Goal: Task Accomplishment & Management: Manage account settings

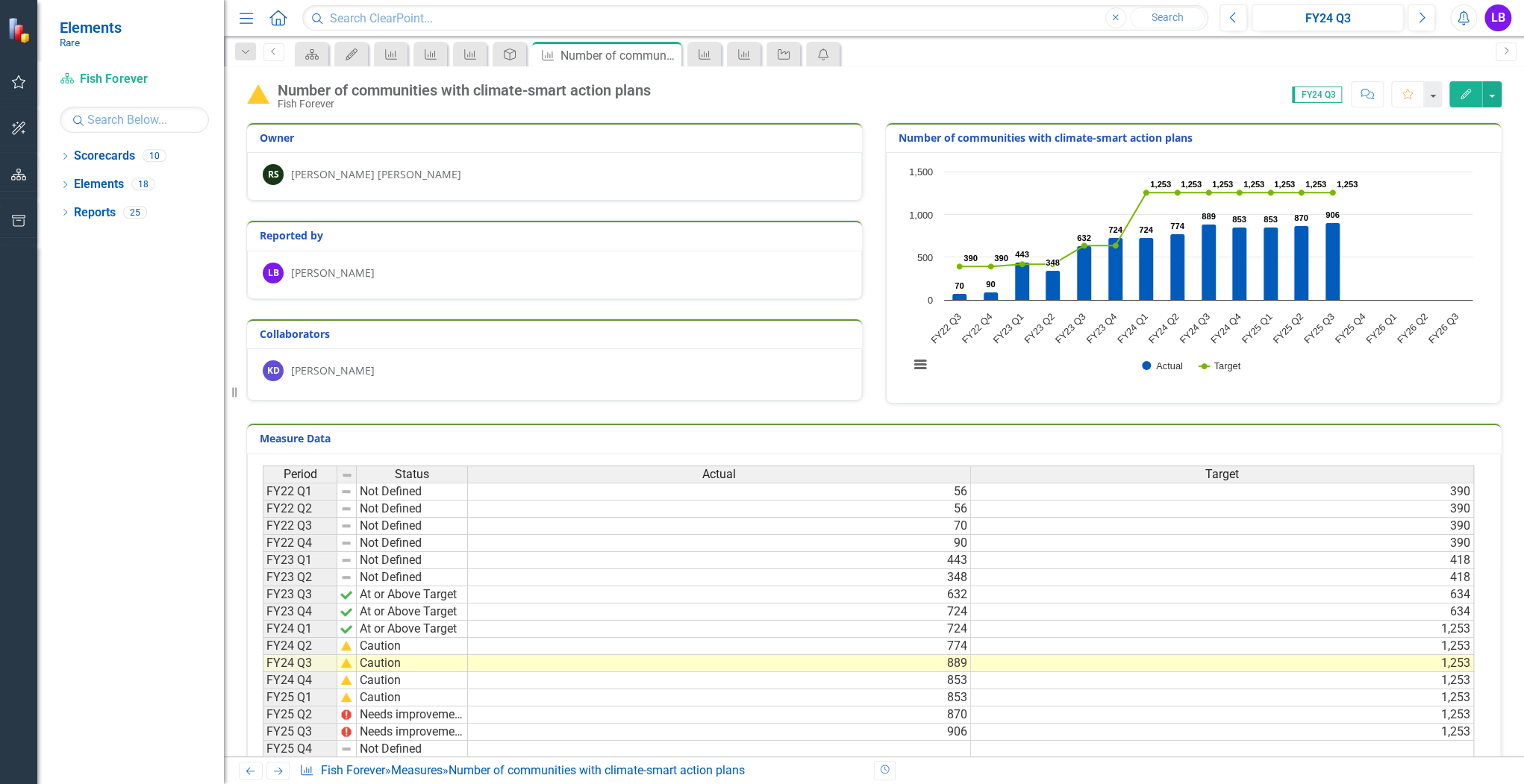
scroll to position [60, 0]
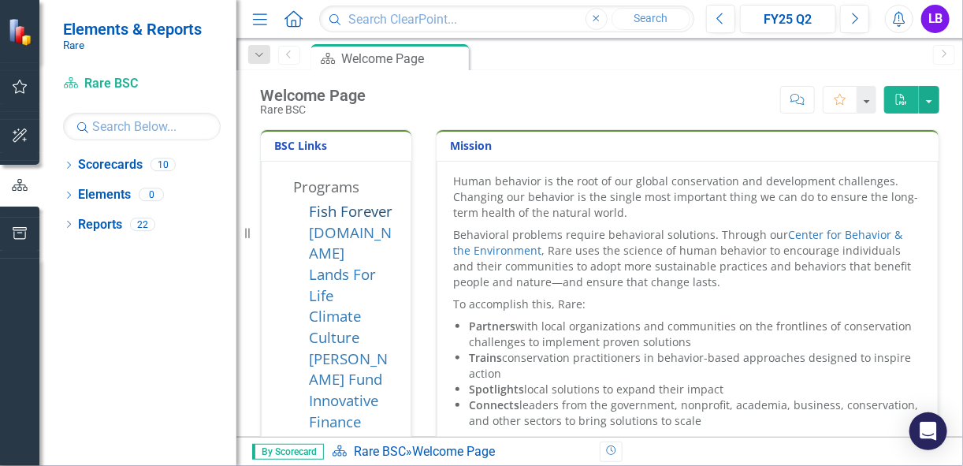
click at [366, 209] on link "Fish Forever" at bounding box center [351, 211] width 84 height 20
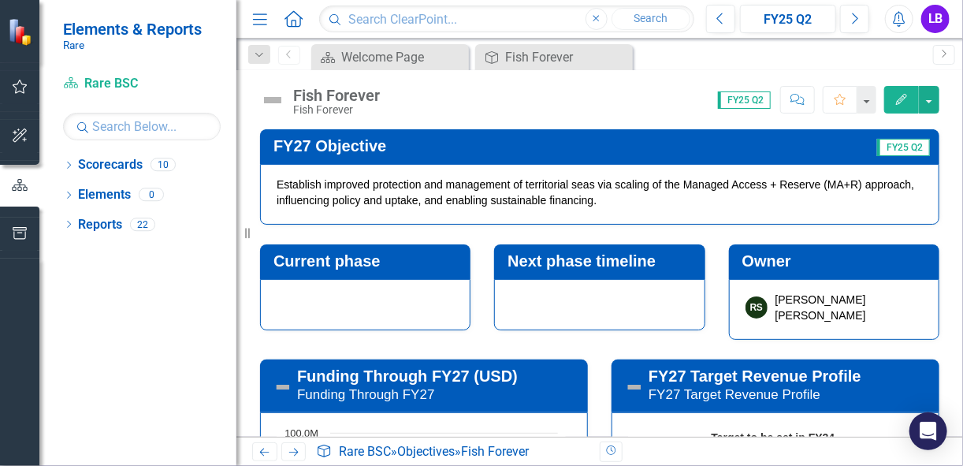
scroll to position [126, 0]
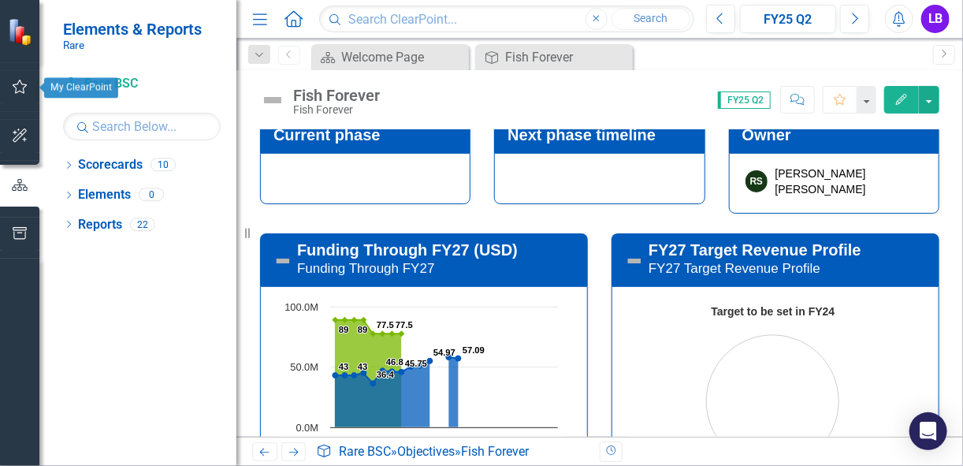
click at [17, 84] on icon "button" at bounding box center [20, 86] width 17 height 13
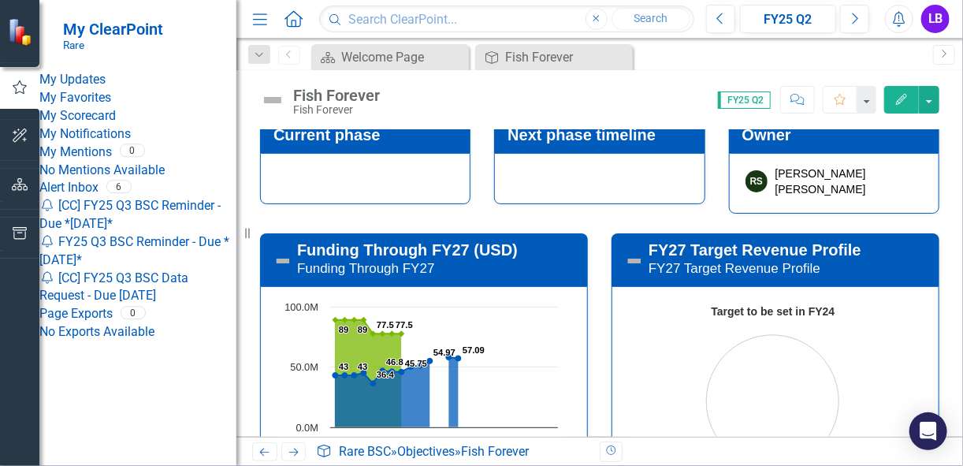
click at [105, 79] on link "My Updates" at bounding box center [137, 80] width 197 height 18
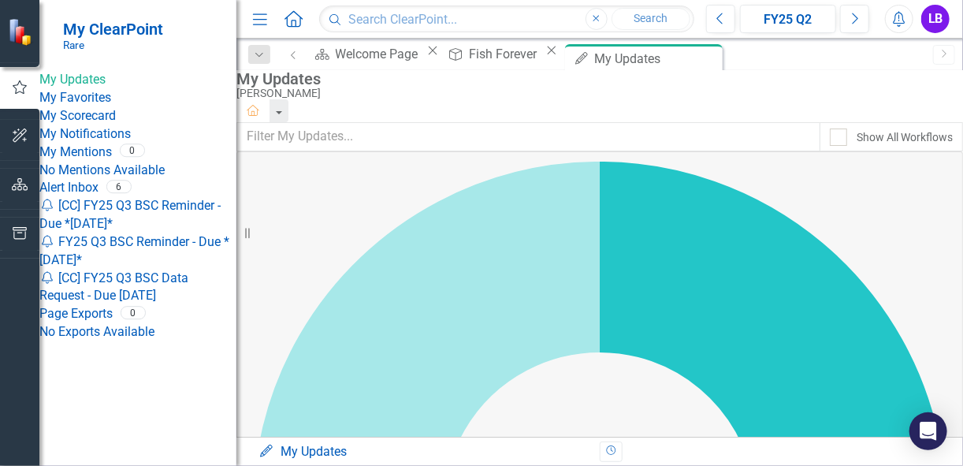
scroll to position [252, 0]
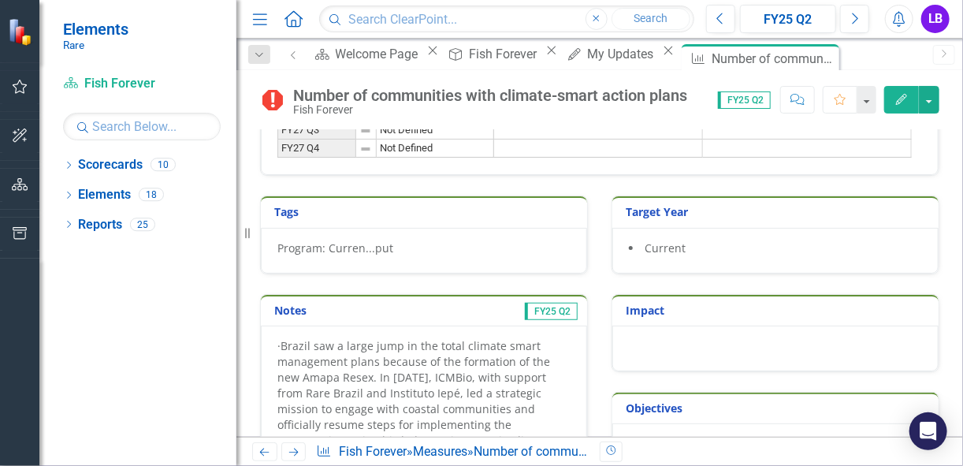
scroll to position [820, 0]
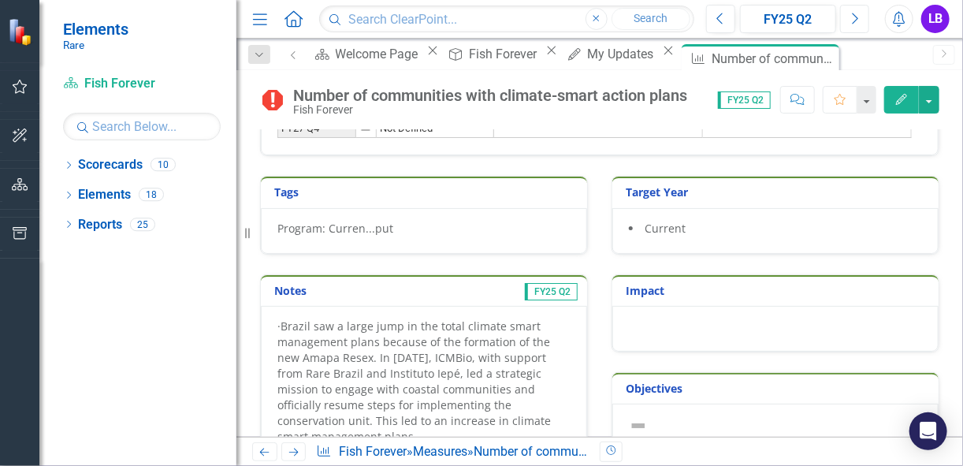
click at [855, 15] on icon "button" at bounding box center [856, 18] width 6 height 11
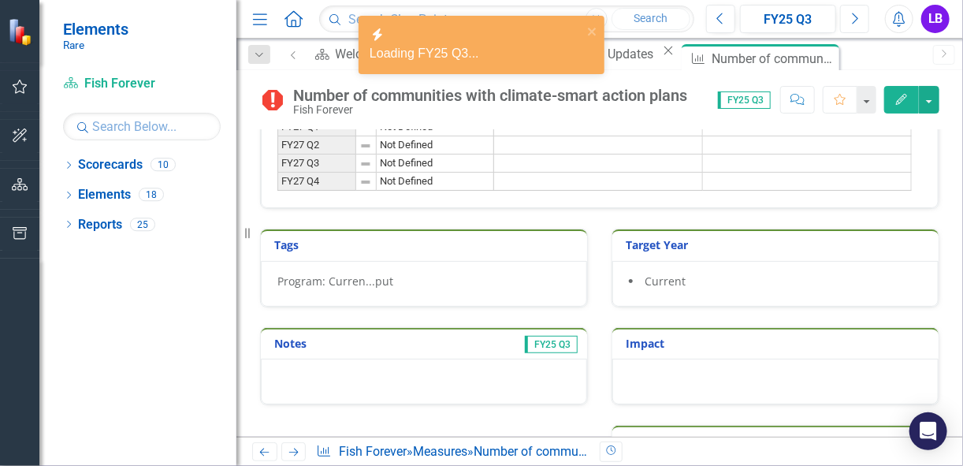
scroll to position [820, 0]
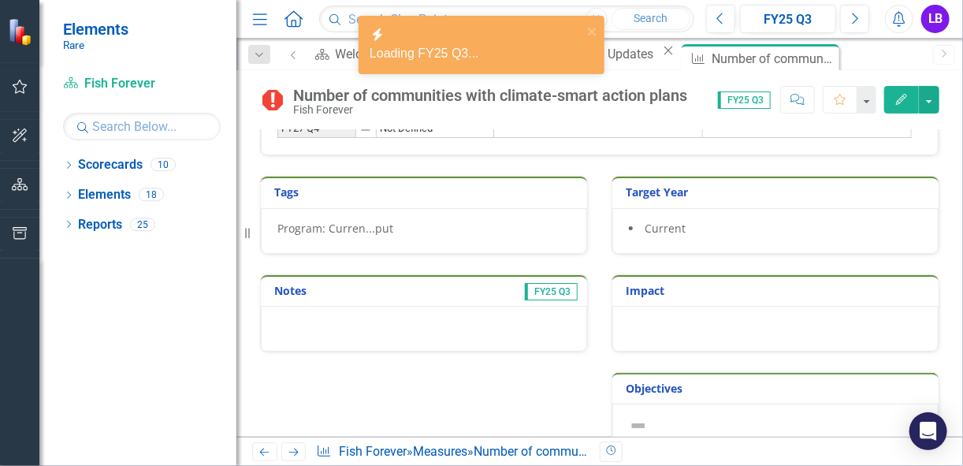
click at [411, 328] on div at bounding box center [424, 329] width 326 height 46
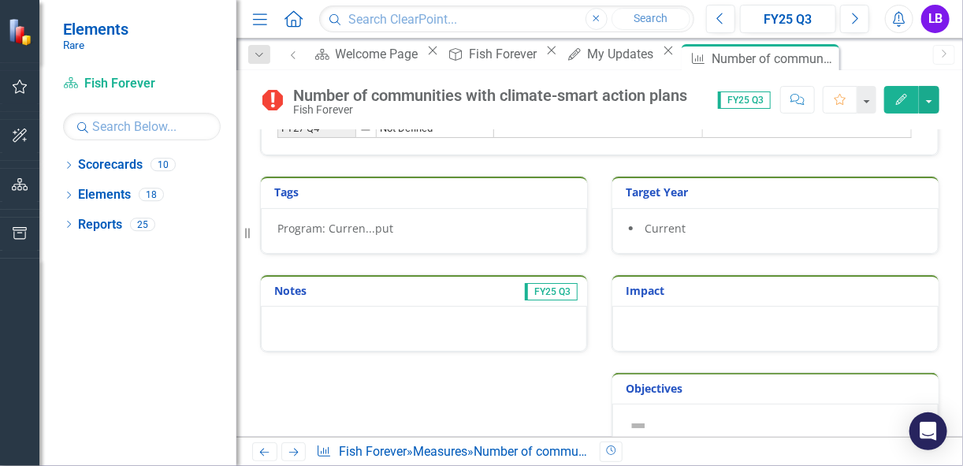
click at [414, 336] on div at bounding box center [424, 329] width 326 height 46
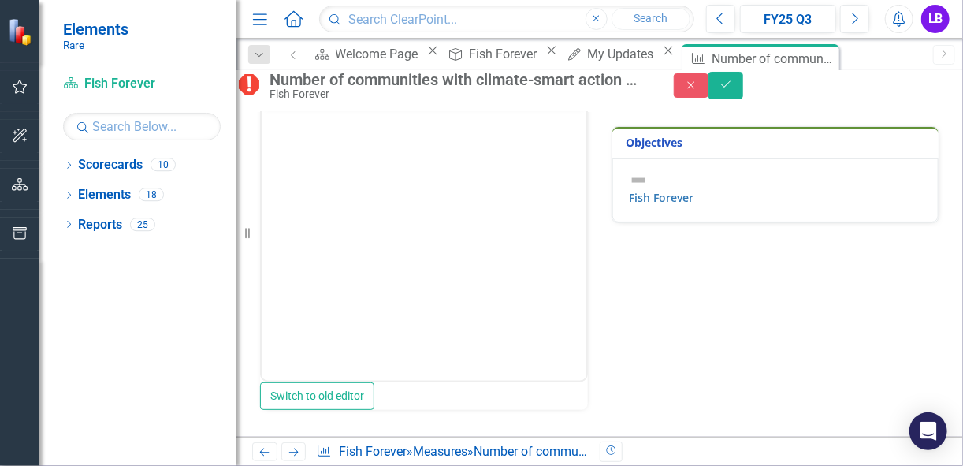
scroll to position [984, 0]
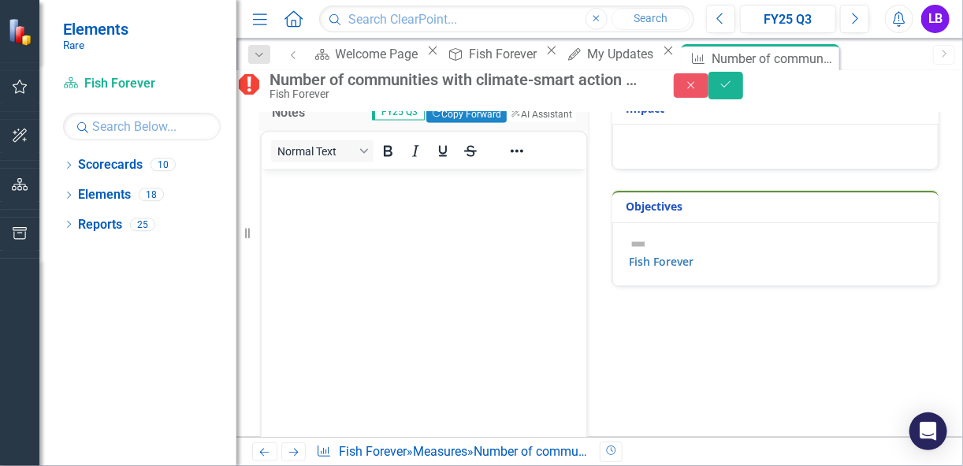
click at [350, 206] on body "Rich Text Area. Press ALT-0 for help." at bounding box center [423, 287] width 325 height 236
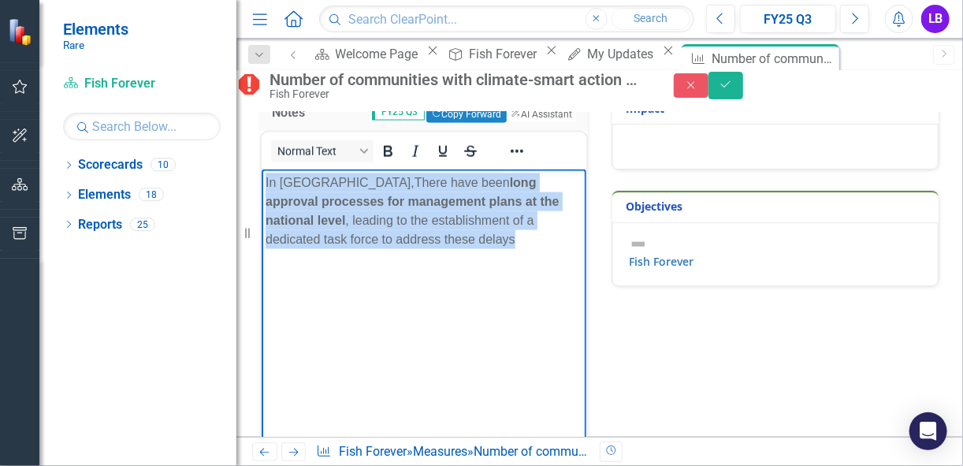
drag, startPoint x: 522, startPoint y: 241, endPoint x: 263, endPoint y: 184, distance: 265.6
click at [263, 184] on body "In Mozambique, There have been long approval processes for management plans at …" at bounding box center [423, 287] width 325 height 236
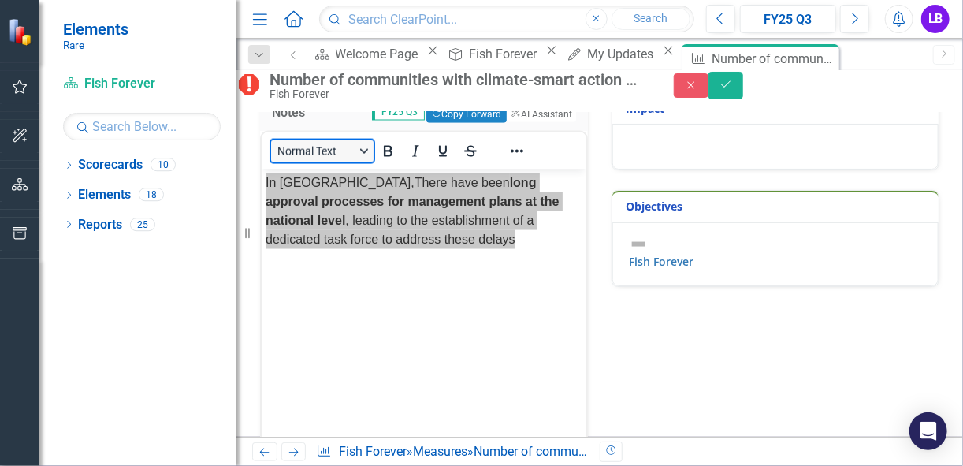
click at [360, 162] on button "Normal Text" at bounding box center [322, 151] width 102 height 22
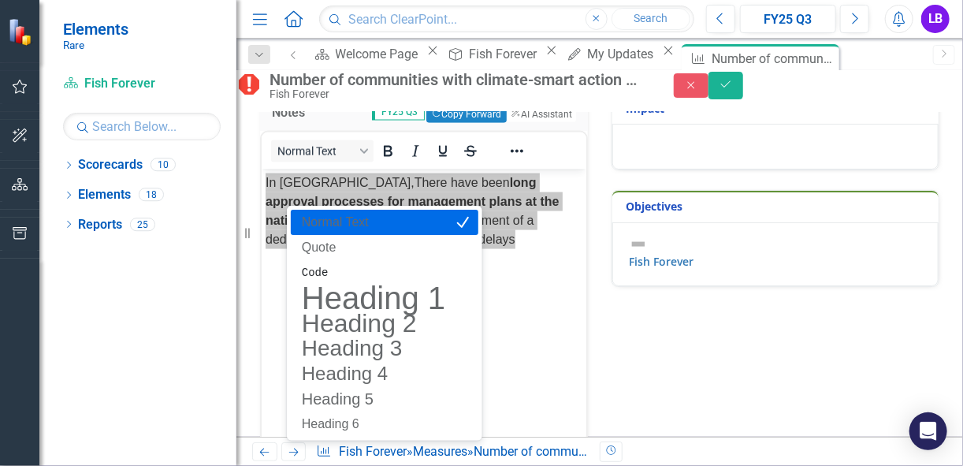
click at [364, 226] on p "Normal Text" at bounding box center [373, 222] width 147 height 19
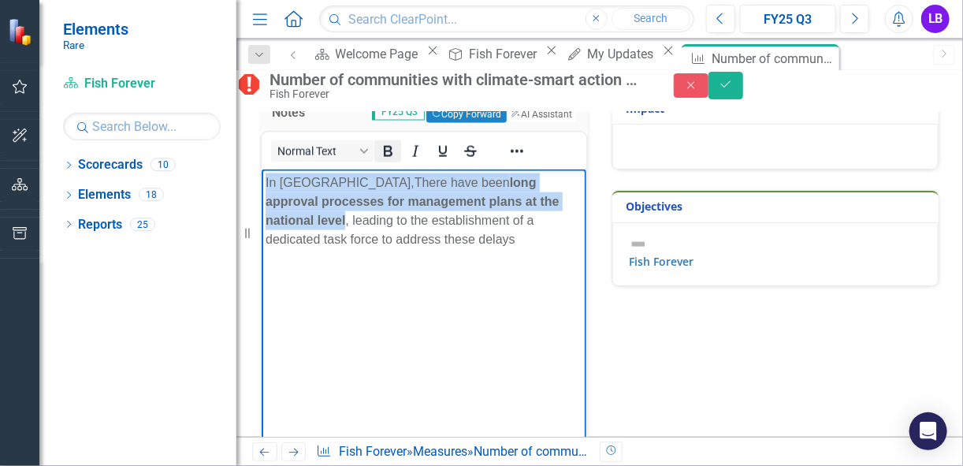
click at [392, 157] on icon "Bold" at bounding box center [388, 151] width 9 height 11
click at [488, 257] on body "In Mozambique, There have been long approval processes for management plans at …" at bounding box center [423, 287] width 325 height 236
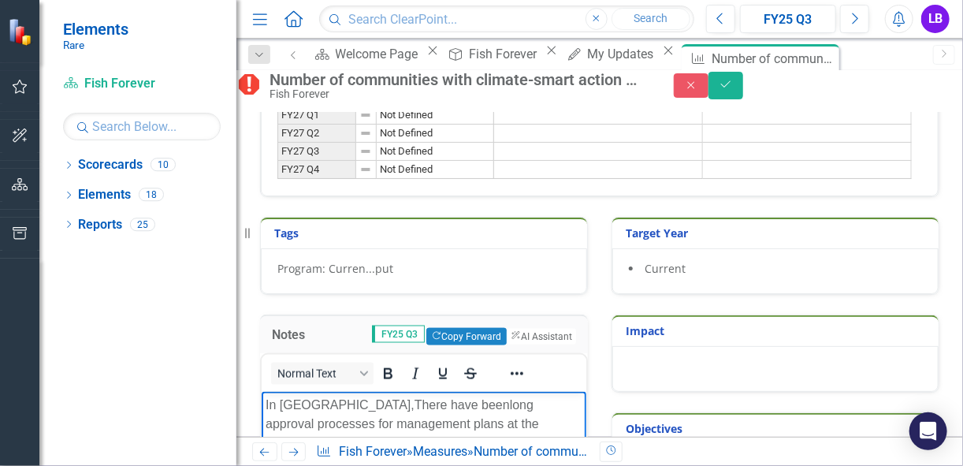
scroll to position [921, 0]
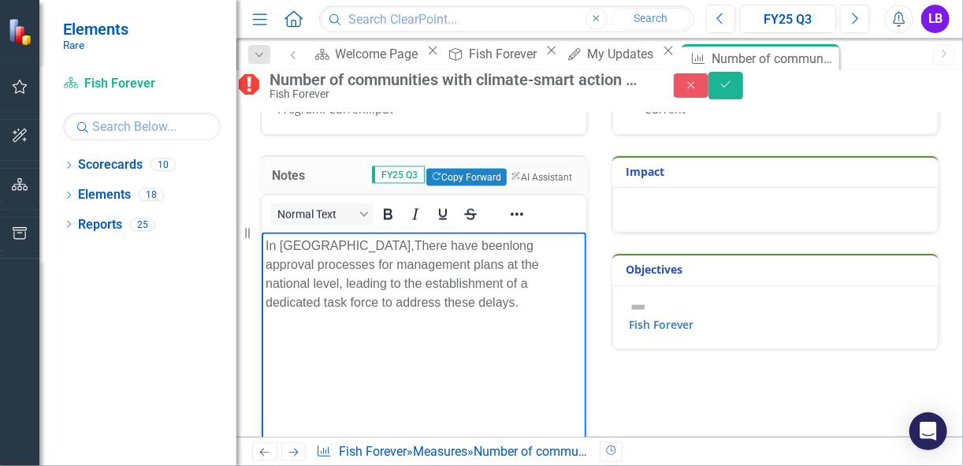
click at [504, 309] on p "In Mozambique, There have been long approval processes for management plans at …" at bounding box center [423, 274] width 317 height 76
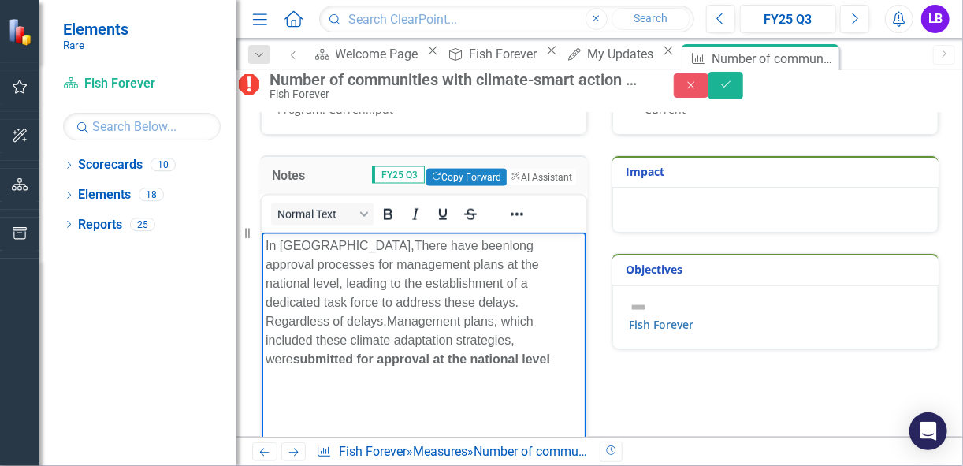
click at [420, 318] on span "Management plans, which included these climate adaptation strategies, were" at bounding box center [399, 339] width 268 height 51
click at [315, 322] on span "Management plans which included these climate adaptation strategies, were" at bounding box center [422, 330] width 314 height 32
click at [463, 318] on span "anagement plans which included these climate adaptation strategies, were" at bounding box center [422, 339] width 314 height 51
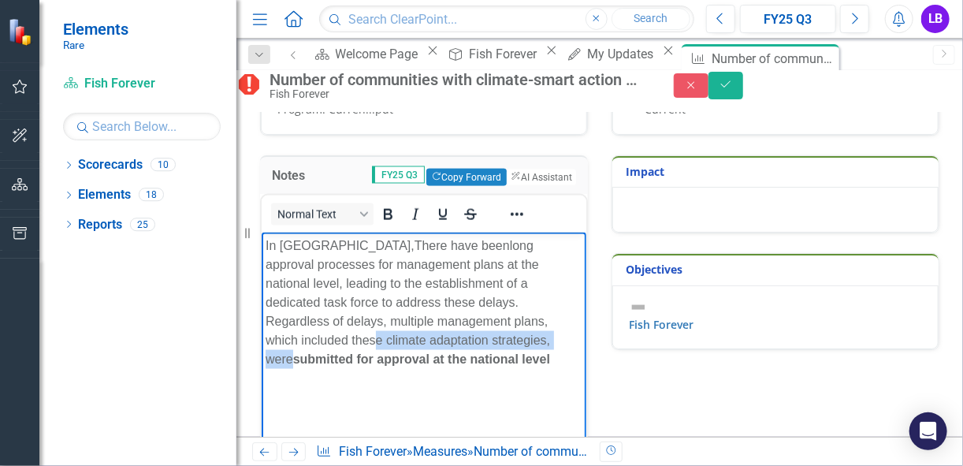
drag, startPoint x: 329, startPoint y: 344, endPoint x: 293, endPoint y: 351, distance: 37.1
click at [293, 351] on span "anagement plans, which included these climate adaptation strategies, were" at bounding box center [407, 339] width 284 height 51
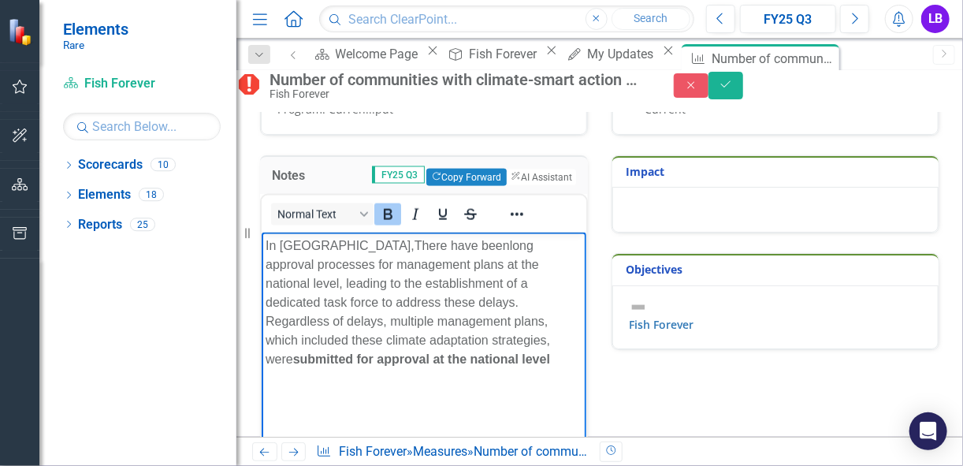
click at [303, 355] on strong "submitted for approval at the national level" at bounding box center [420, 357] width 257 height 13
click at [346, 334] on span "anagement plans, which included these climate adaptation strategies, were" at bounding box center [407, 339] width 284 height 51
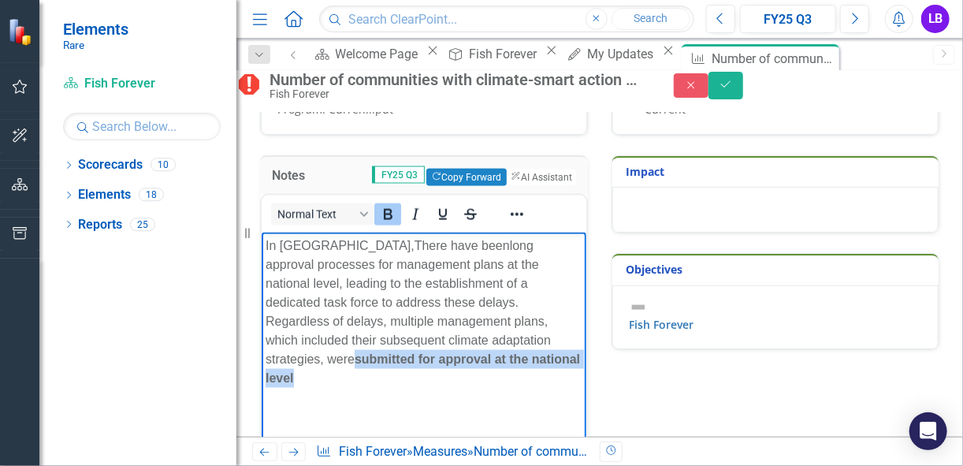
drag, startPoint x: 398, startPoint y: 378, endPoint x: 357, endPoint y: 363, distance: 43.9
click at [357, 363] on p "In Mozambique, There have been long approval processes for management plans at …" at bounding box center [423, 311] width 317 height 151
click at [392, 220] on icon "Bold" at bounding box center [388, 214] width 9 height 11
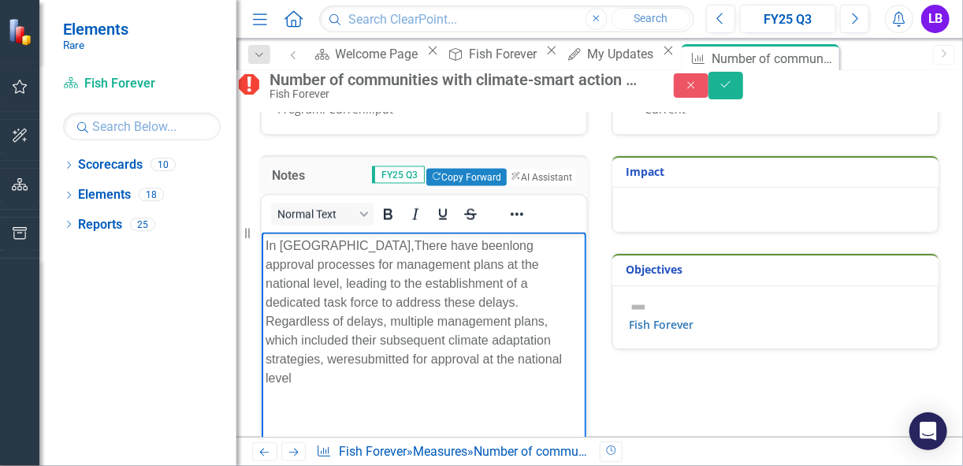
click at [367, 381] on p "In Mozambique, There have been long approval processes for management plans at …" at bounding box center [423, 311] width 317 height 151
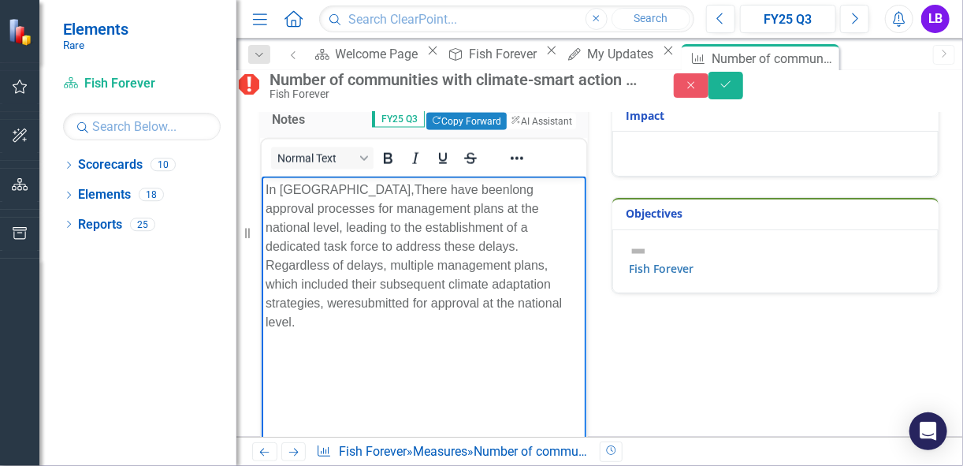
scroll to position [984, 0]
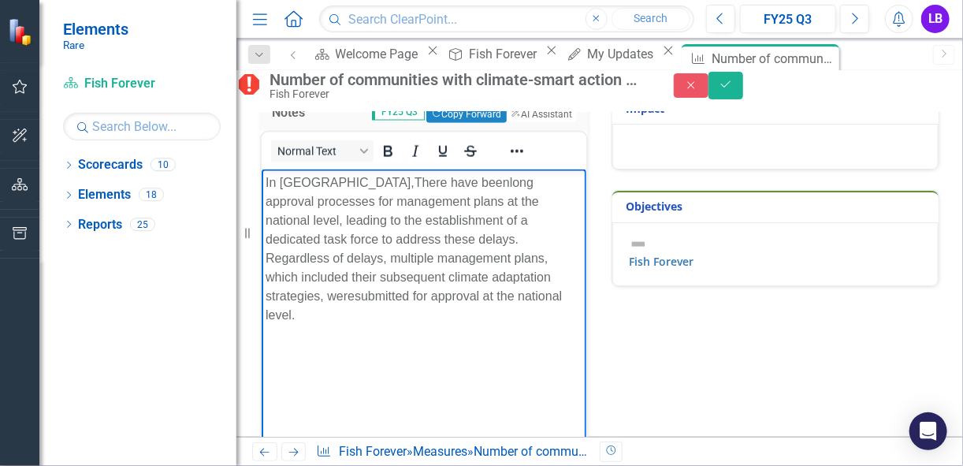
click at [402, 323] on p "In Mozambique, There have been long approval processes for management plans at …" at bounding box center [423, 248] width 317 height 151
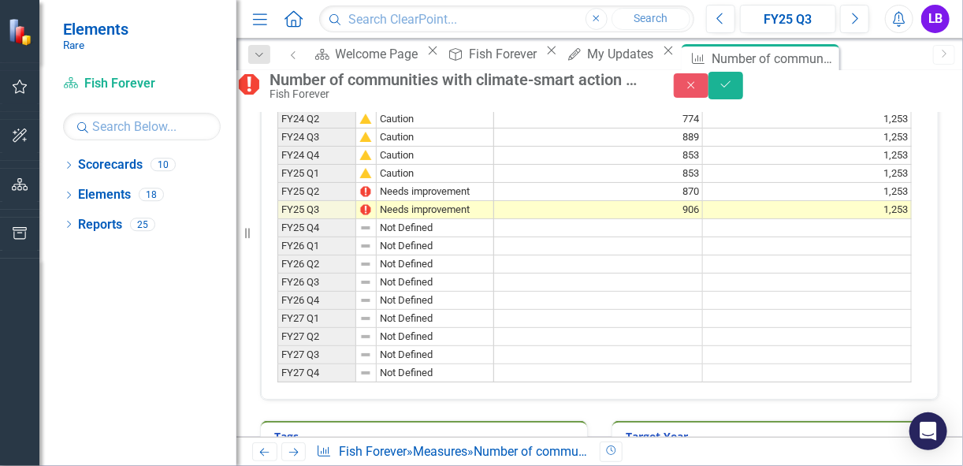
scroll to position [467, 0]
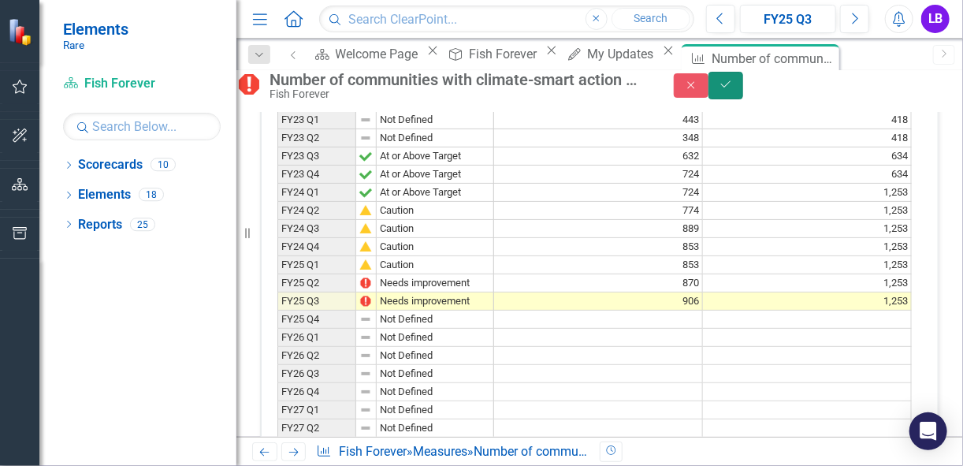
click at [743, 88] on button "Save" at bounding box center [725, 86] width 35 height 28
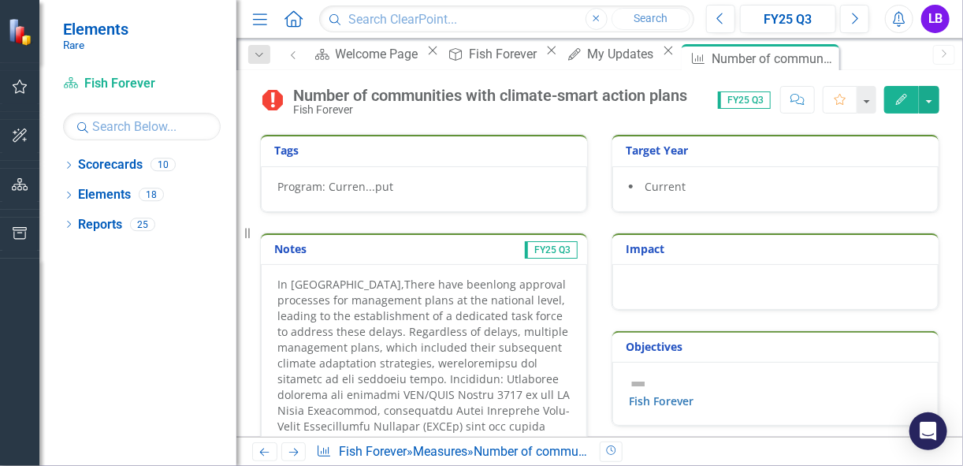
scroll to position [883, 0]
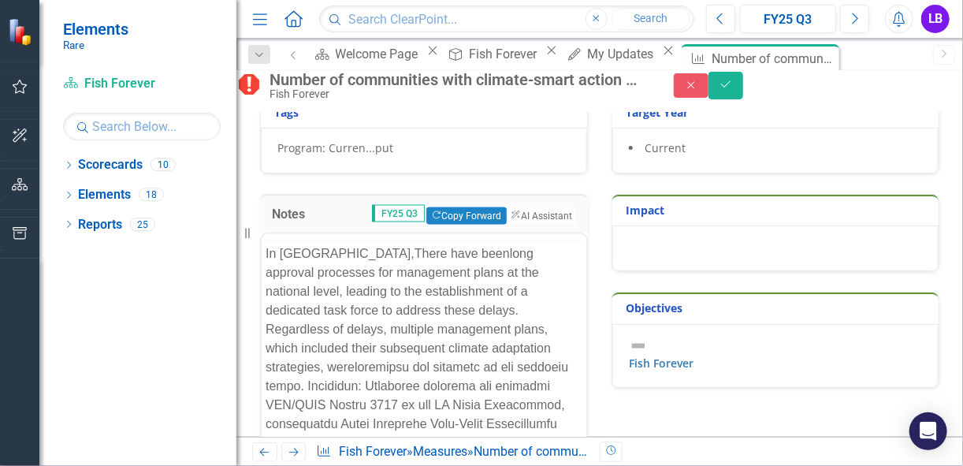
scroll to position [0, 0]
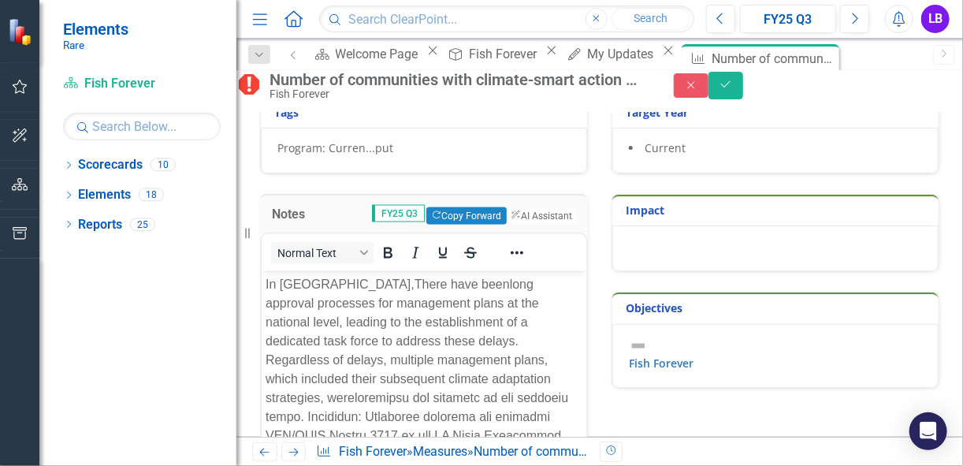
click at [414, 286] on span "There have been" at bounding box center [461, 283] width 95 height 13
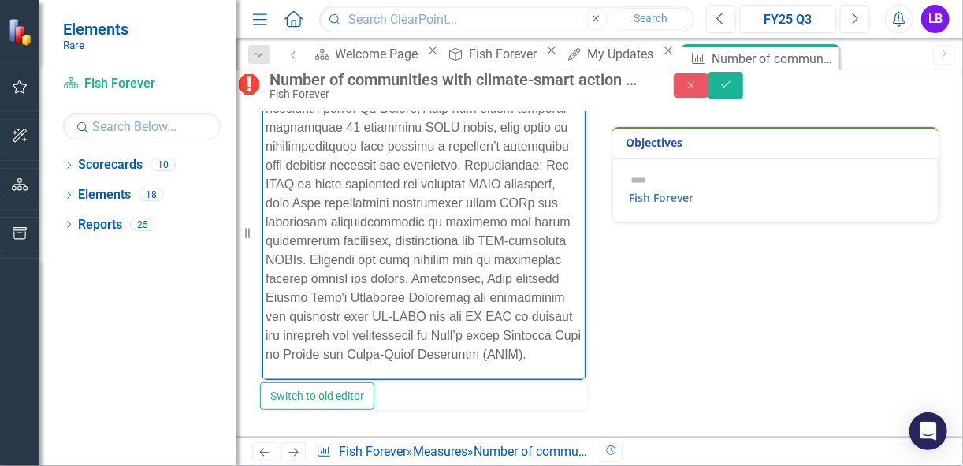
scroll to position [1110, 0]
click at [733, 90] on icon "Save" at bounding box center [726, 84] width 14 height 11
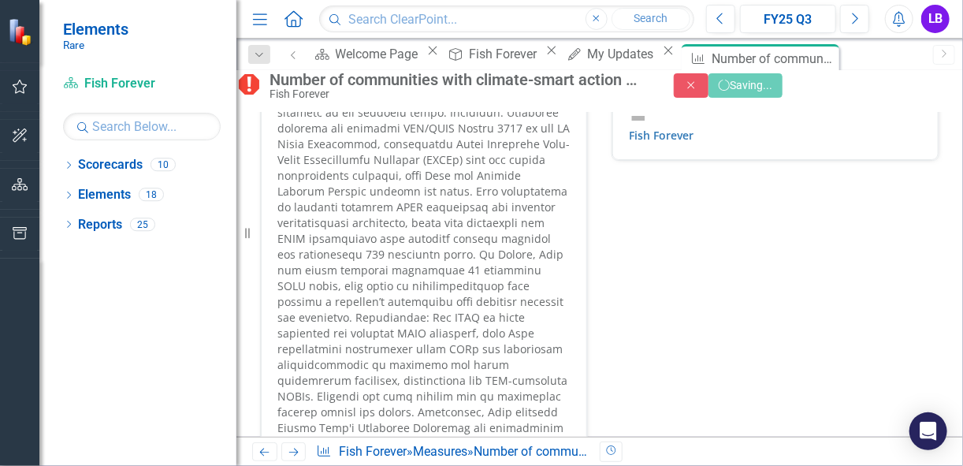
scroll to position [1103, 0]
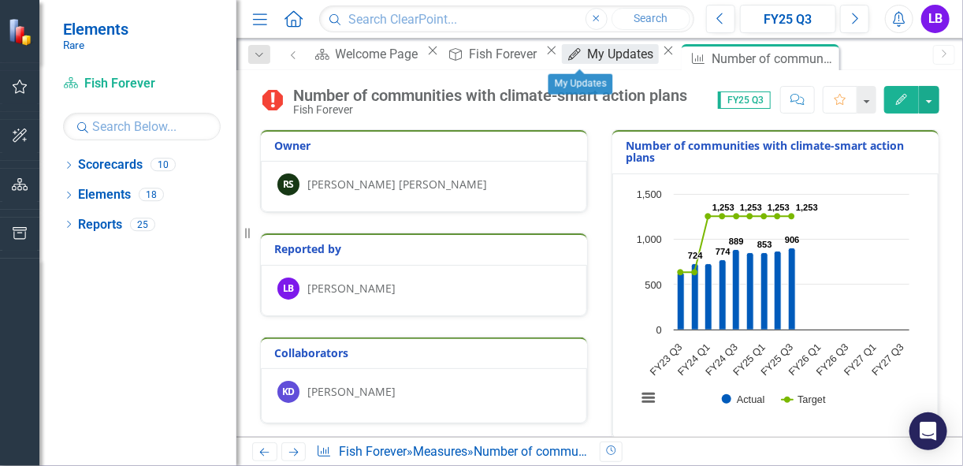
click at [588, 57] on div "My Updates" at bounding box center [623, 54] width 71 height 20
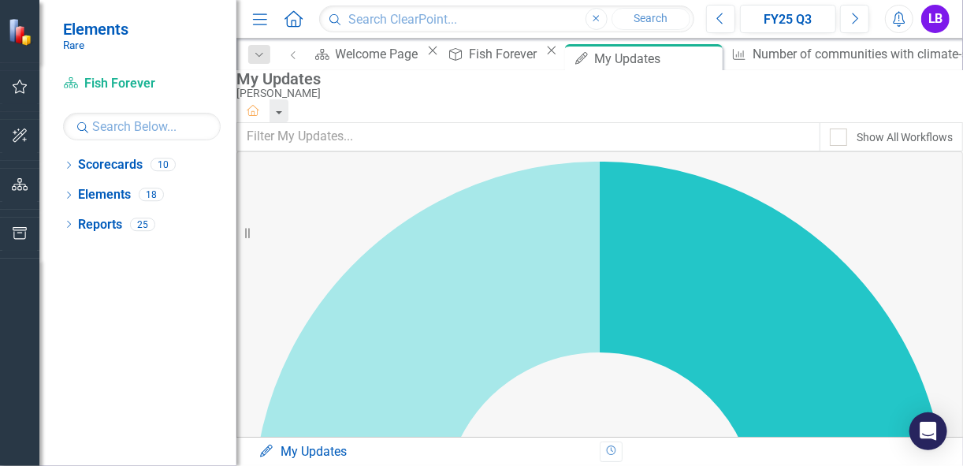
scroll to position [252, 0]
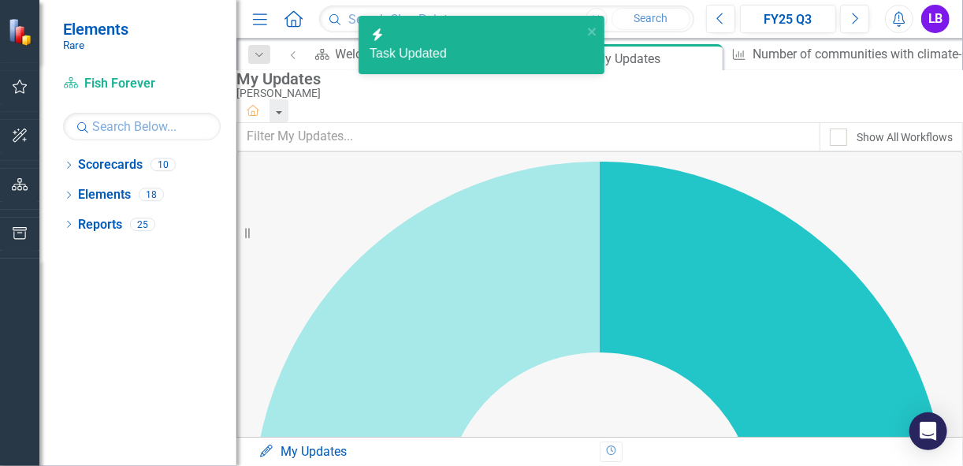
checkbox input "false"
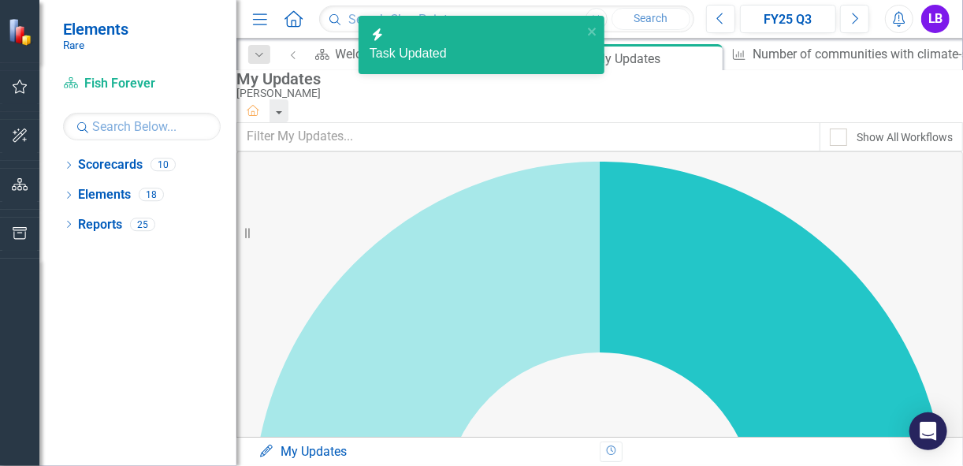
checkbox input "false"
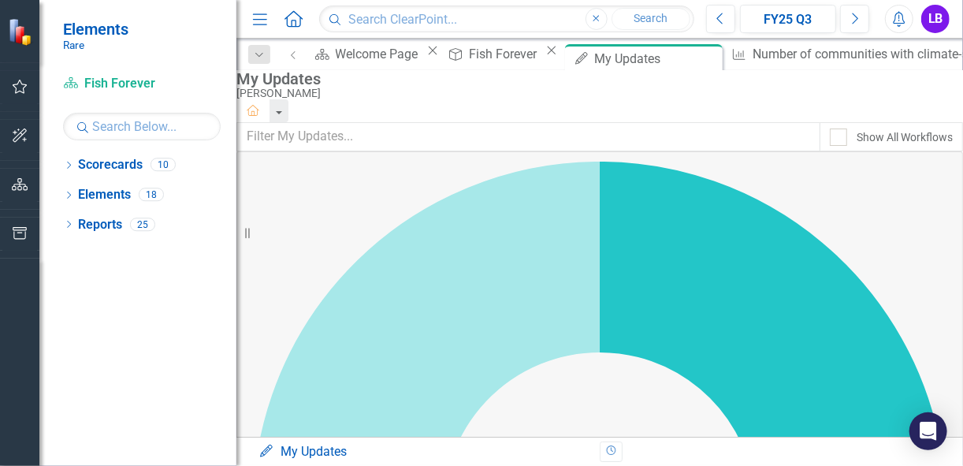
checkbox input "false"
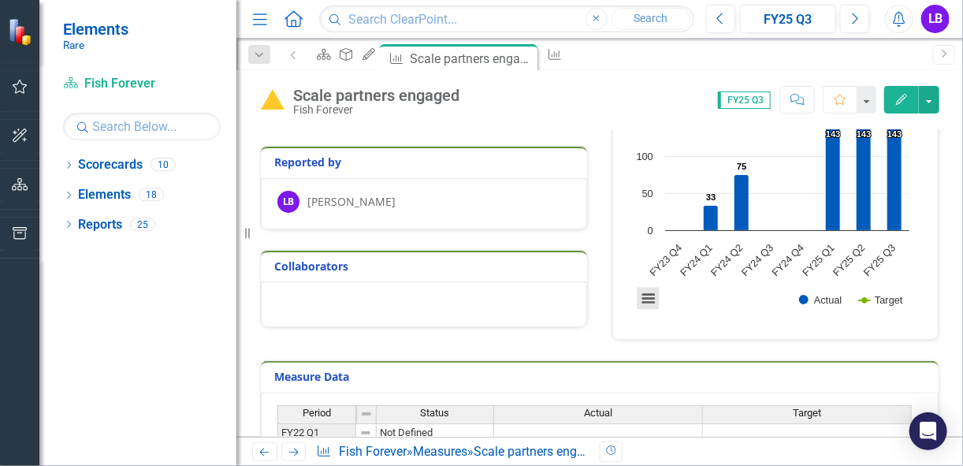
scroll to position [378, 0]
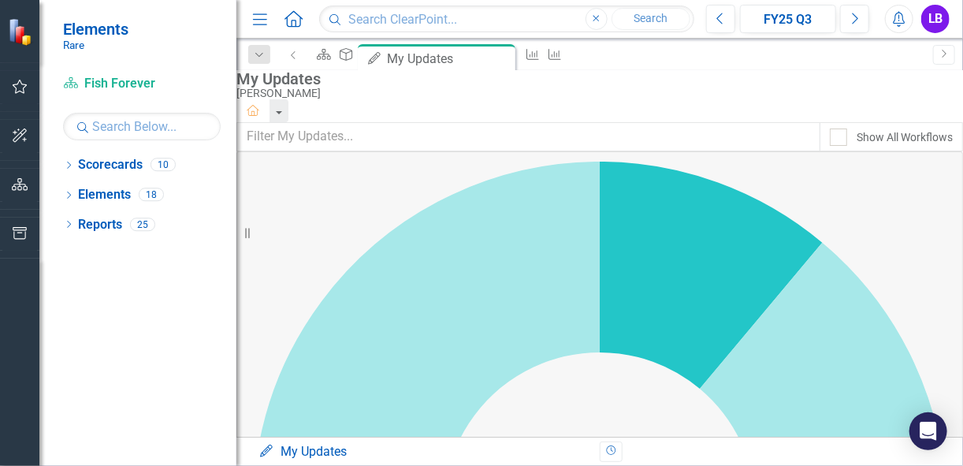
scroll to position [315, 0]
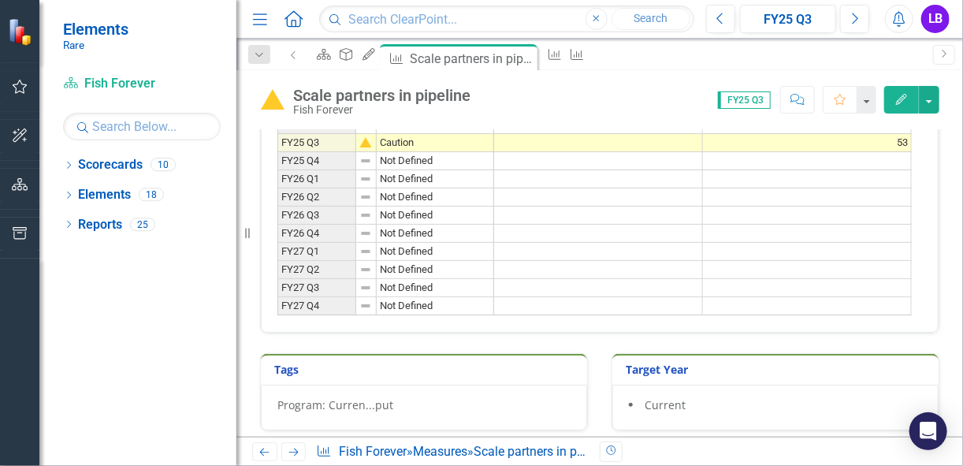
scroll to position [504, 0]
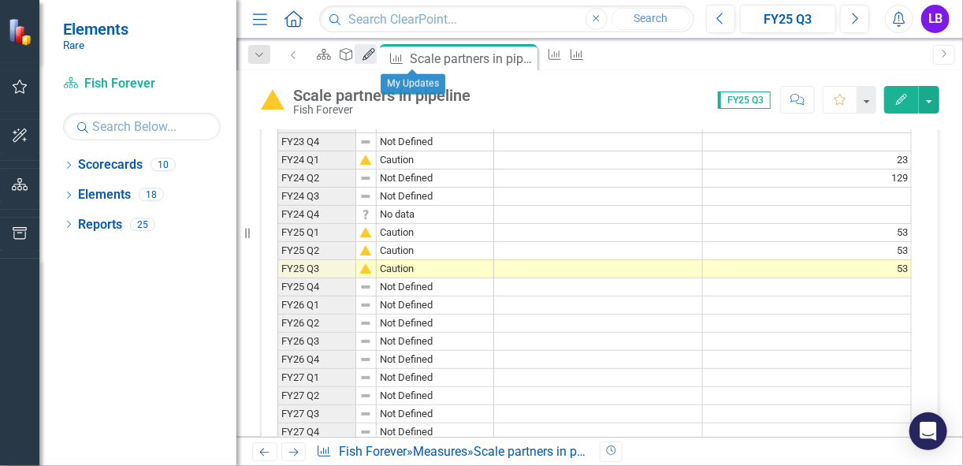
click at [377, 62] on div "My Updates" at bounding box center [366, 54] width 22 height 20
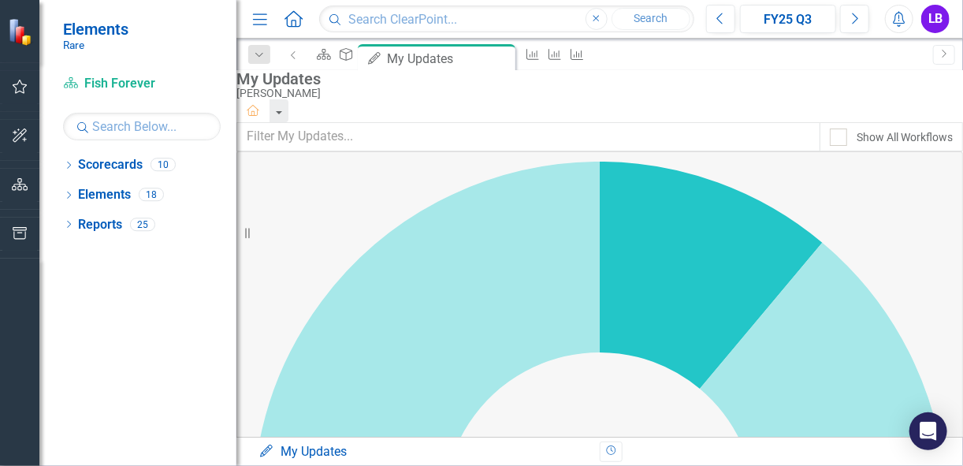
scroll to position [296, 0]
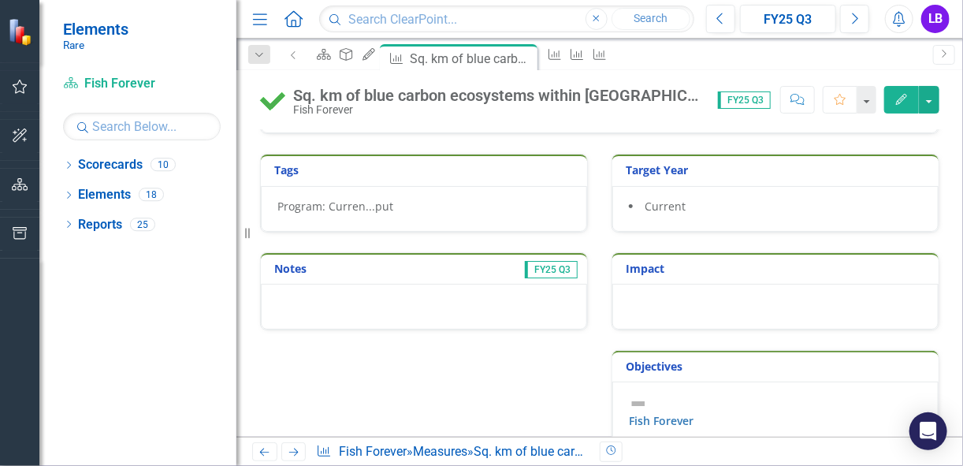
scroll to position [864, 0]
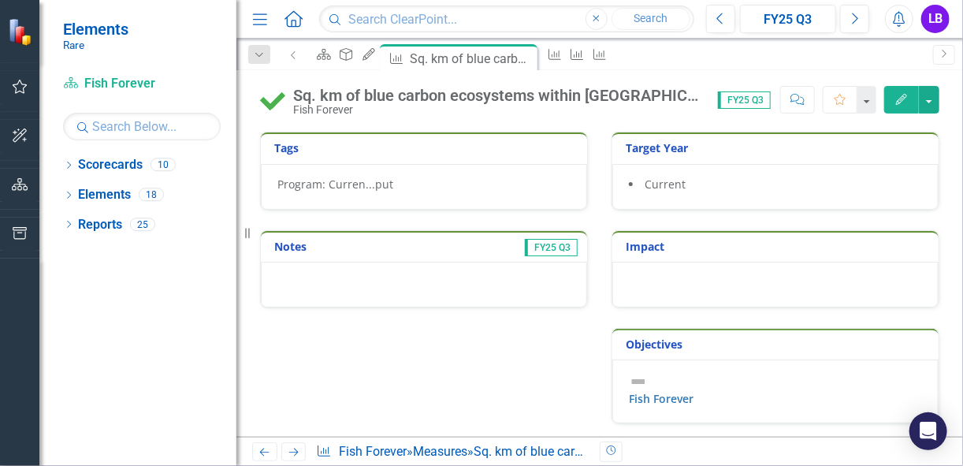
click at [432, 288] on div at bounding box center [424, 285] width 326 height 46
click at [437, 295] on div at bounding box center [424, 285] width 326 height 46
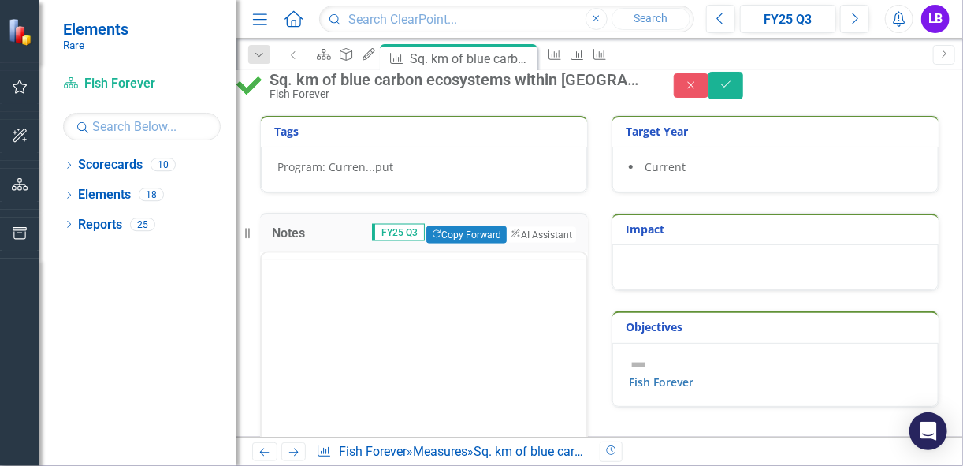
scroll to position [0, 0]
click at [404, 329] on body "Rich Text Area. Press ALT-0 for help." at bounding box center [423, 407] width 325 height 236
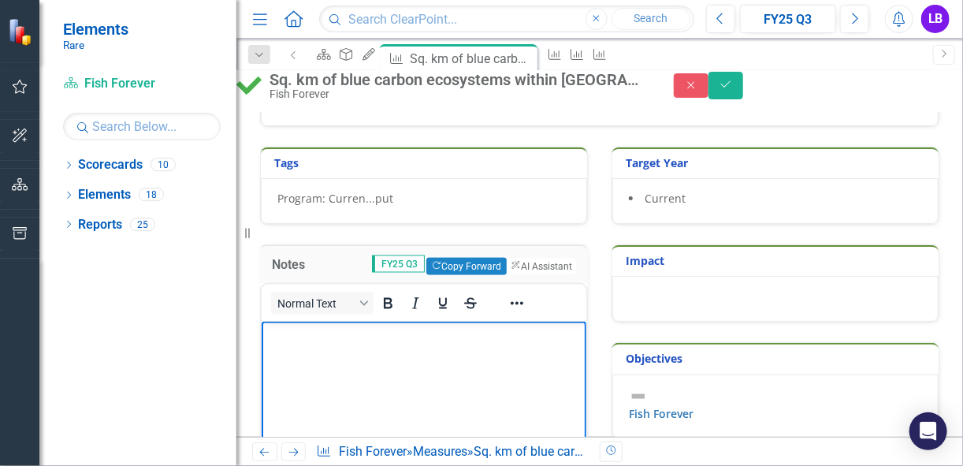
scroll to position [927, 0]
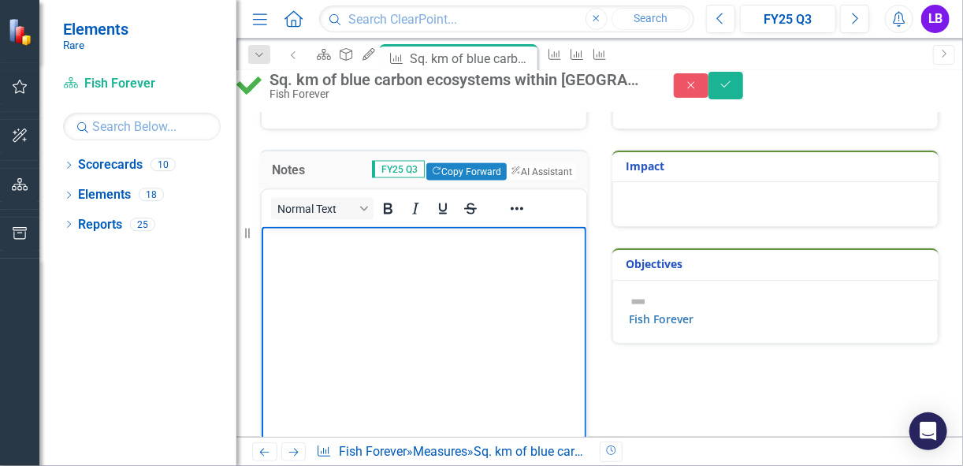
click at [337, 283] on body "Rich Text Area. Press ALT-0 for help." at bounding box center [423, 344] width 325 height 236
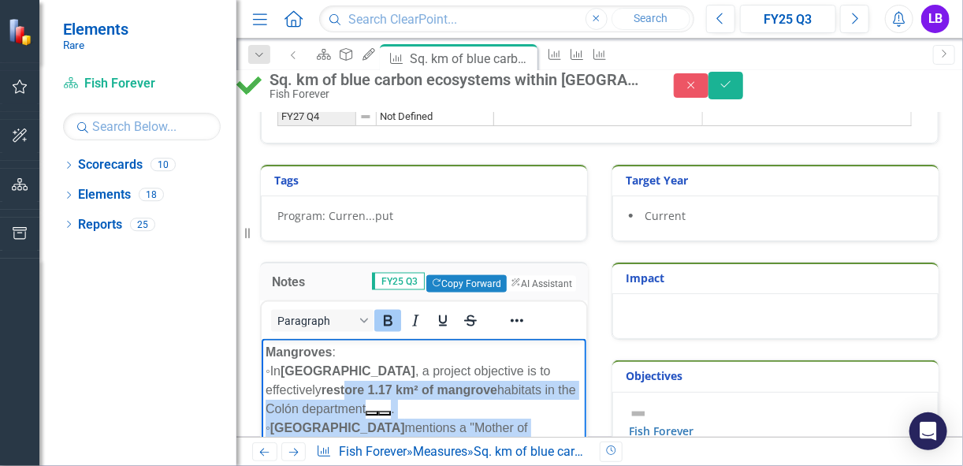
scroll to position [919, 0]
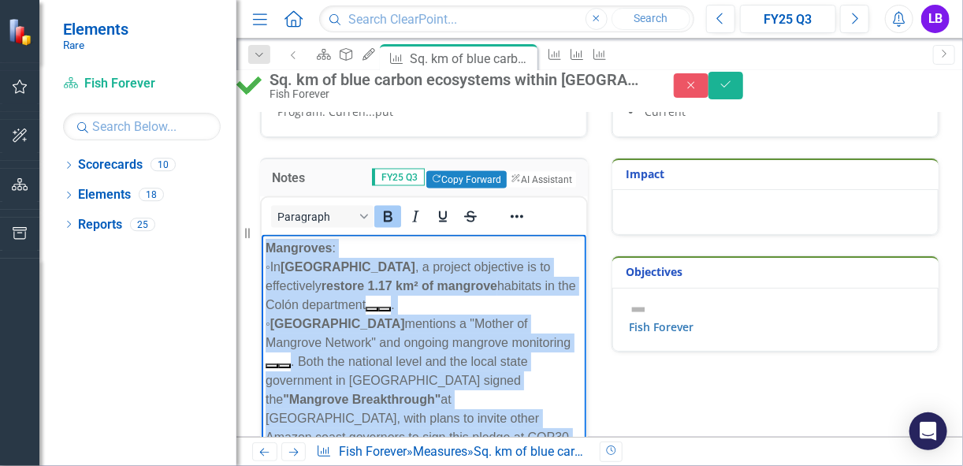
drag, startPoint x: 379, startPoint y: 499, endPoint x: 264, endPoint y: 243, distance: 280.8
click at [397, 226] on icon "Bold" at bounding box center [387, 216] width 19 height 19
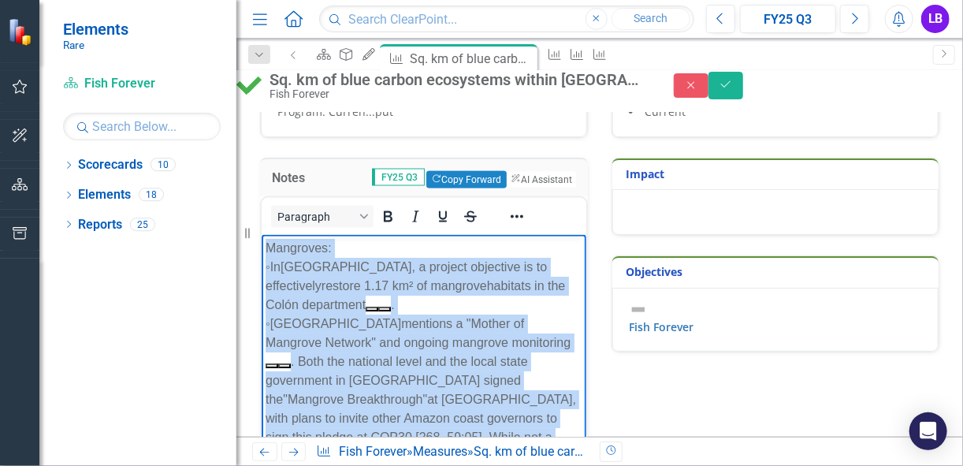
click at [363, 272] on span ", a project objective is to effectively" at bounding box center [405, 275] width 281 height 32
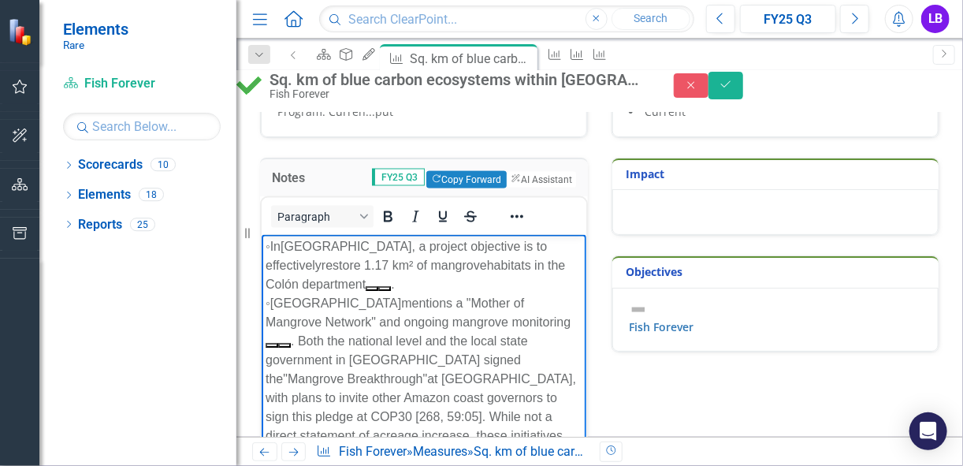
scroll to position [0, 0]
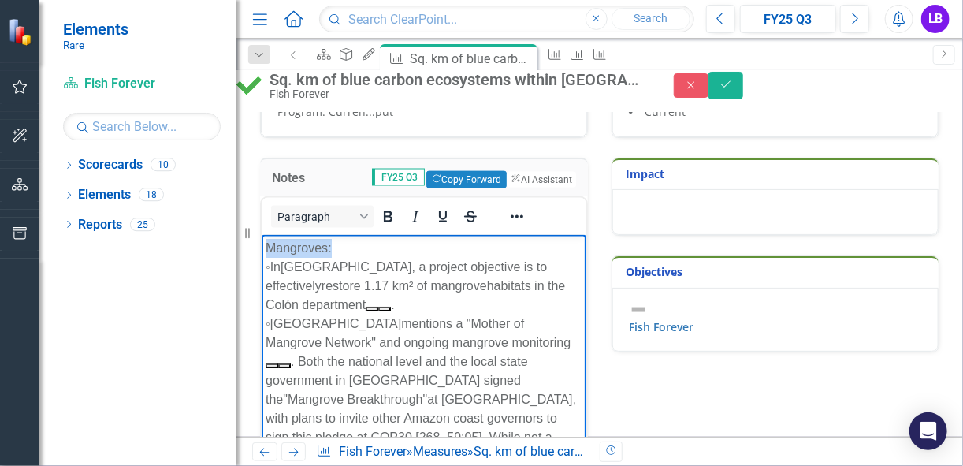
drag, startPoint x: 353, startPoint y: 247, endPoint x: 265, endPoint y: 236, distance: 89.1
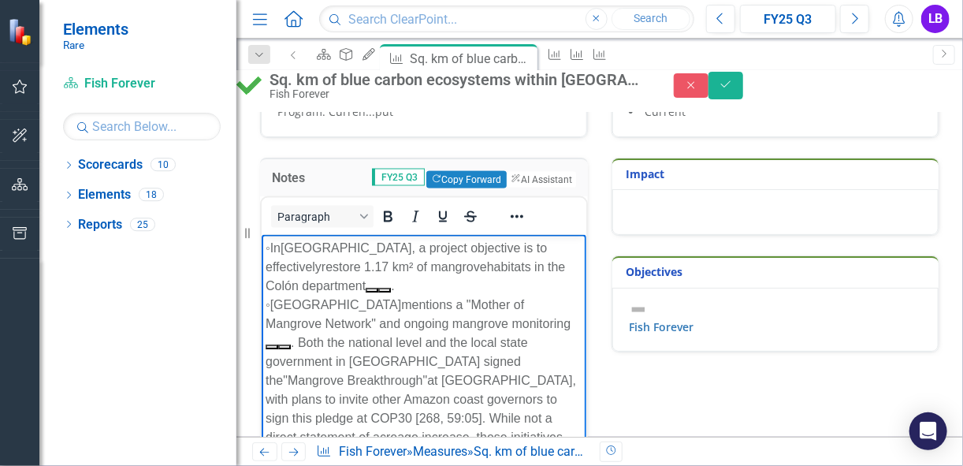
click at [409, 251] on span ", a project objective is to effectively" at bounding box center [405, 256] width 281 height 32
click at [482, 286] on div "◦ In Honduras , a BAF objective is to effectively restore 1.17 km² of mangrove …" at bounding box center [423, 266] width 317 height 57
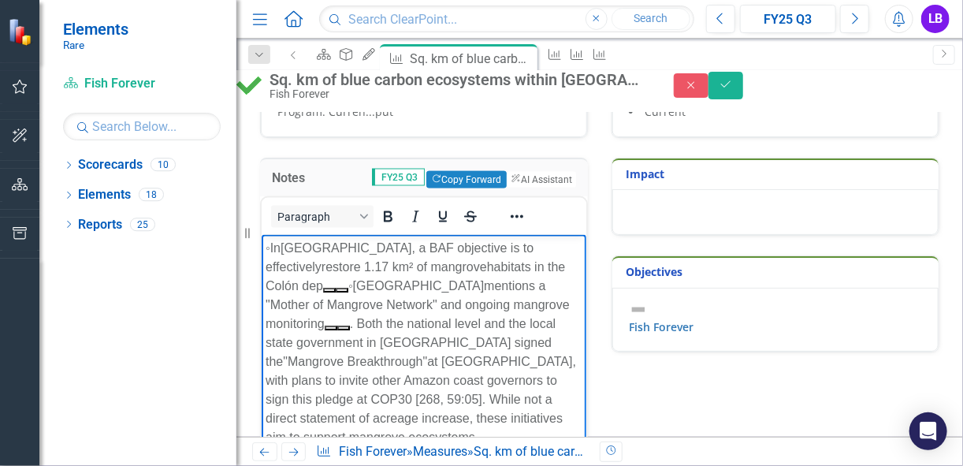
click at [420, 292] on div "◦ In Honduras , a BAF objective is to effectively restore 1.17 km² of mangrove …" at bounding box center [423, 342] width 317 height 208
click at [426, 284] on div "◦ In Honduras , a BAF objective is to effectively restore 1.17 km² of mangrove …" at bounding box center [423, 342] width 317 height 208
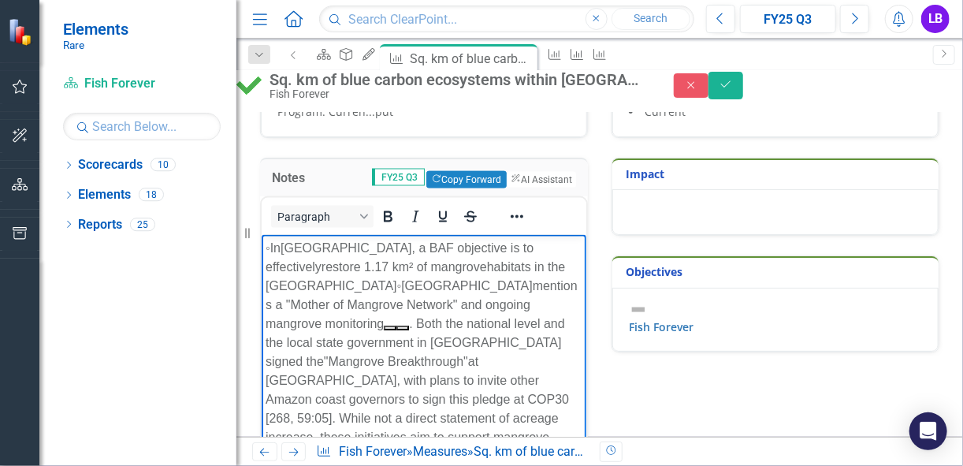
click at [341, 286] on span "habitats in the Colón" at bounding box center [414, 275] width 299 height 32
click at [377, 284] on div "◦ In Honduras , a BAF objective is to effectively restore 1.17 km² of mangrove …" at bounding box center [423, 351] width 317 height 227
click at [370, 284] on div "◦ In Honduras , a BAF objective is to effectively restore 1.17 km² of mangrove …" at bounding box center [423, 351] width 317 height 227
click at [280, 245] on span "In" at bounding box center [275, 246] width 10 height 13
click at [275, 282] on div "In Honduras , a BAF objective is to effectively restore 1.17 km² of mangrove ha…" at bounding box center [423, 351] width 317 height 227
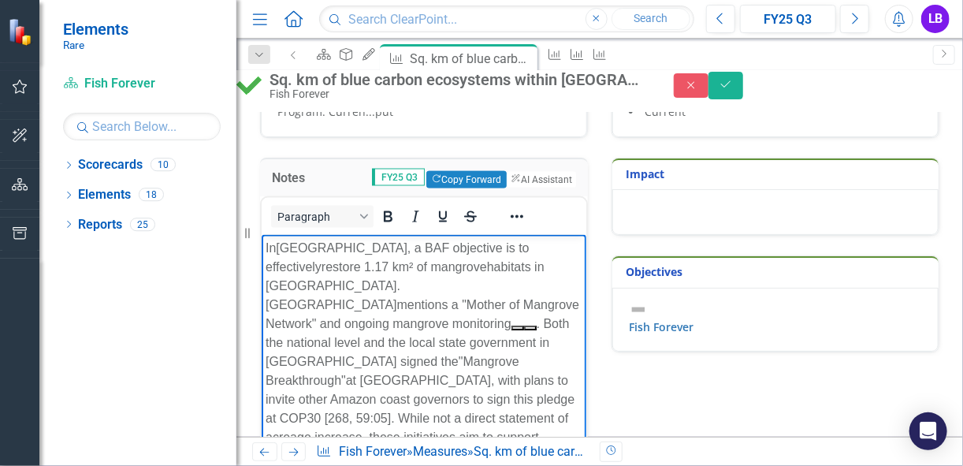
click at [322, 297] on span "mentions a "Mother of Mangrove Network" and ongoing mangrove monitoring" at bounding box center [422, 313] width 314 height 32
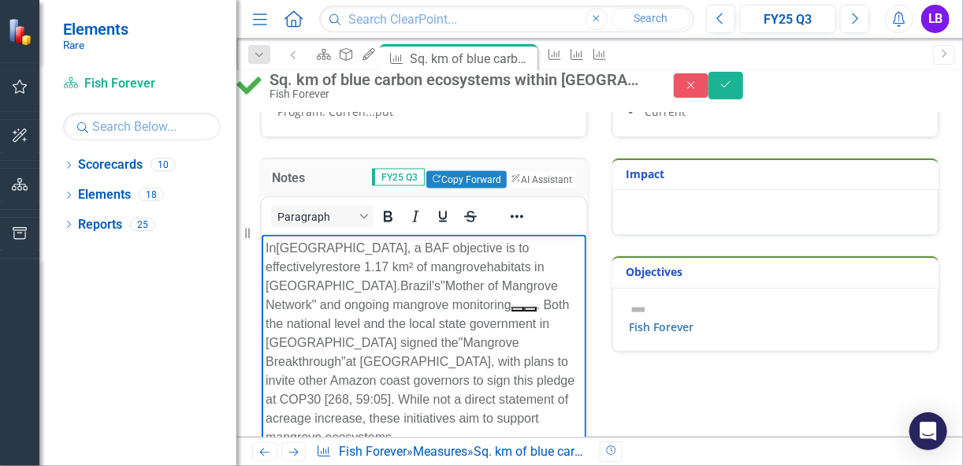
click at [489, 285] on span ""Mother of Mangrove Network" and ongoing mangrove monitoring" at bounding box center [411, 294] width 292 height 32
click at [510, 309] on button "Rich Text Area. Press ALT-0 for help." at bounding box center [516, 308] width 13 height 5
click at [459, 303] on span ". Both the national level and the local state government in Pará signed the" at bounding box center [416, 322] width 303 height 51
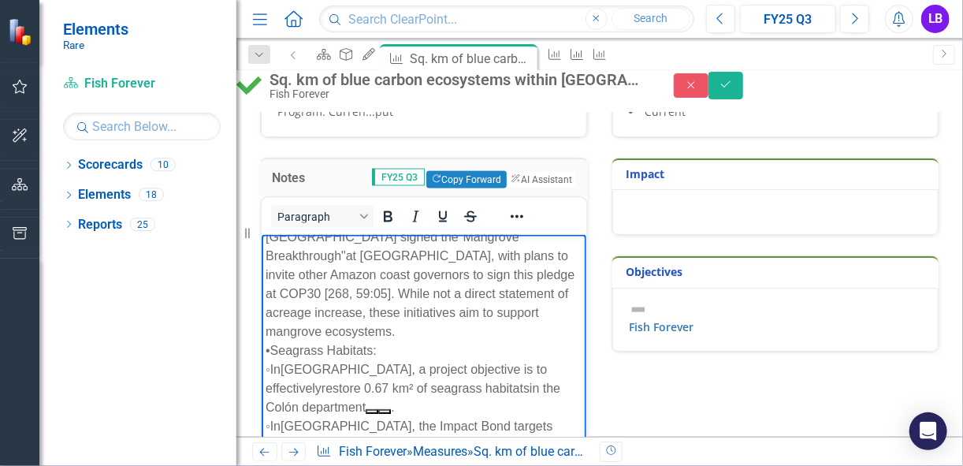
scroll to position [126, 0]
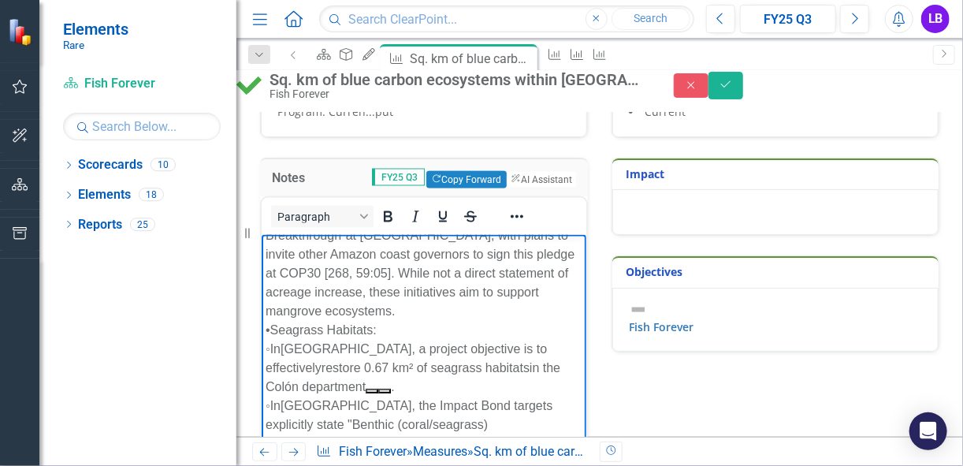
click at [422, 311] on div "In Honduras , a BAF objective is to effectively restore 1.17 km² of mangrove ha…" at bounding box center [423, 216] width 317 height 208
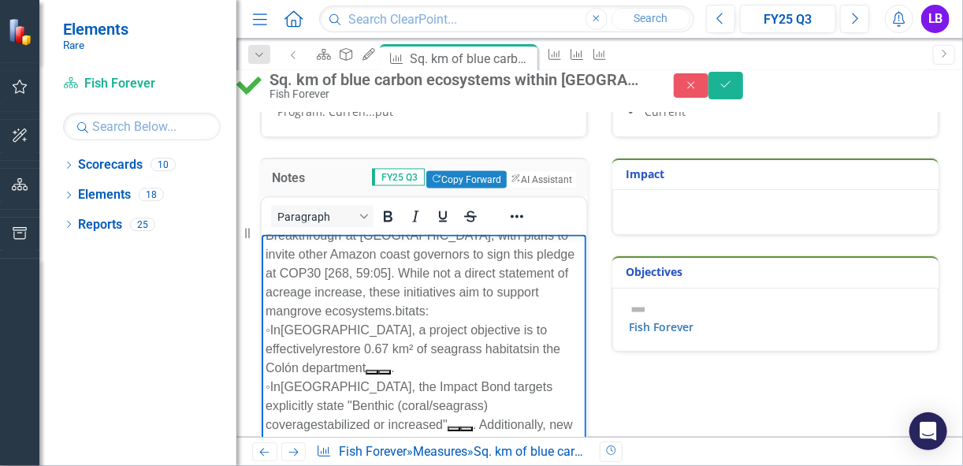
click at [488, 309] on div "In Honduras , a BAF objective is to effectively restore 1.17 km² of mangrove ha…" at bounding box center [423, 216] width 317 height 208
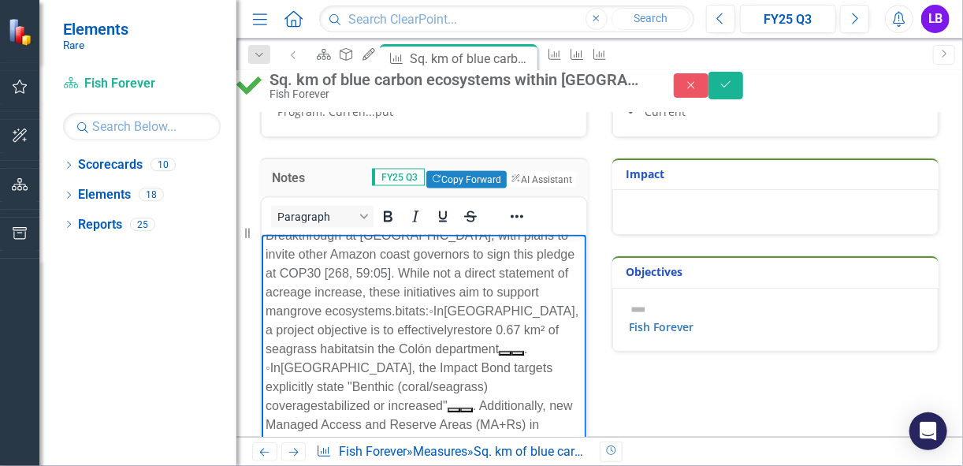
click at [474, 314] on div "In Honduras , a BAF objective is to effectively restore 1.17 km² of mangrove ha…" at bounding box center [423, 235] width 317 height 246
click at [488, 315] on span ", a project objective is to effectively" at bounding box center [422, 319] width 314 height 32
click at [488, 315] on span ", a poject objective is to effectively" at bounding box center [420, 319] width 310 height 32
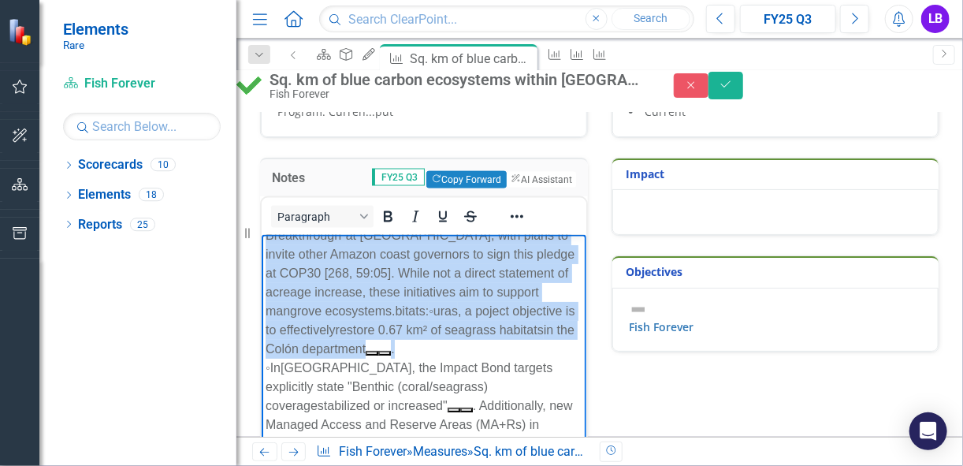
click at [488, 315] on span ", a poject objective is to effectively" at bounding box center [420, 319] width 310 height 32
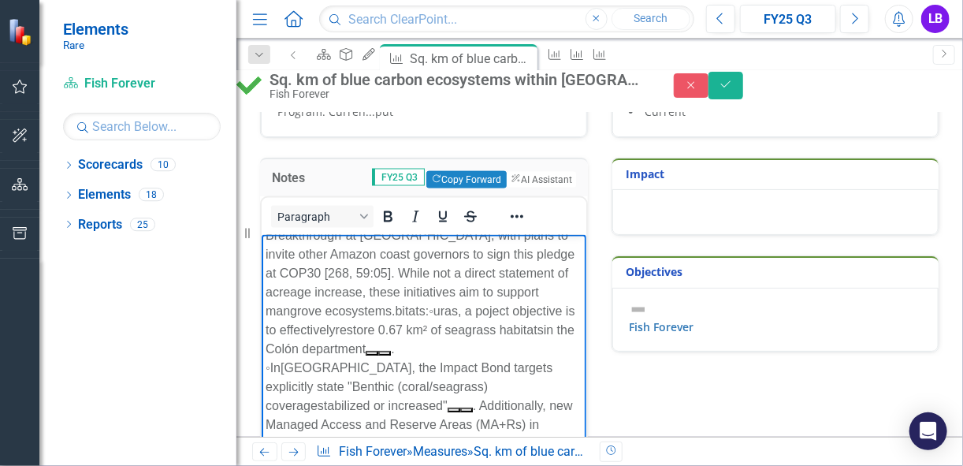
click at [430, 304] on div "In Honduras , a BAF objective is to effectively restore 1.17 km² of mangrove ha…" at bounding box center [423, 235] width 317 height 246
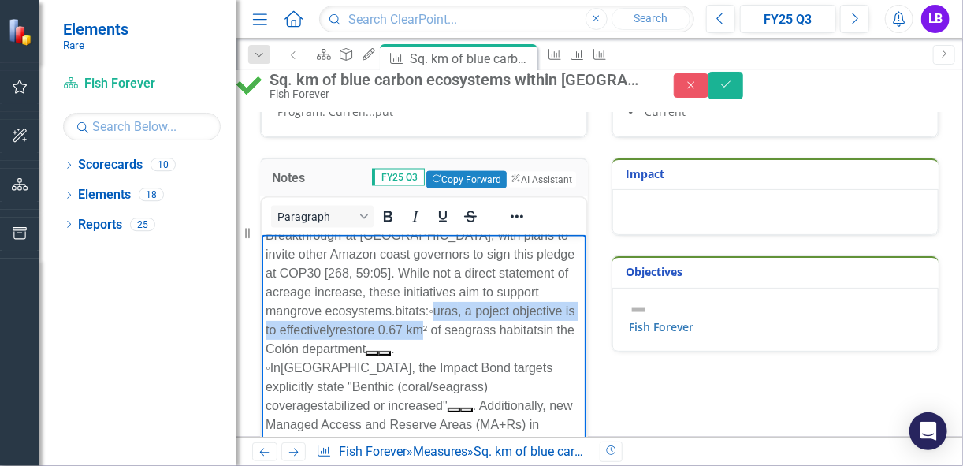
drag, startPoint x: 432, startPoint y: 309, endPoint x: 488, endPoint y: 327, distance: 58.8
click at [488, 327] on div "In Honduras , a BAF objective is to effectively restore 1.17 km² of mangrove ha…" at bounding box center [423, 235] width 317 height 246
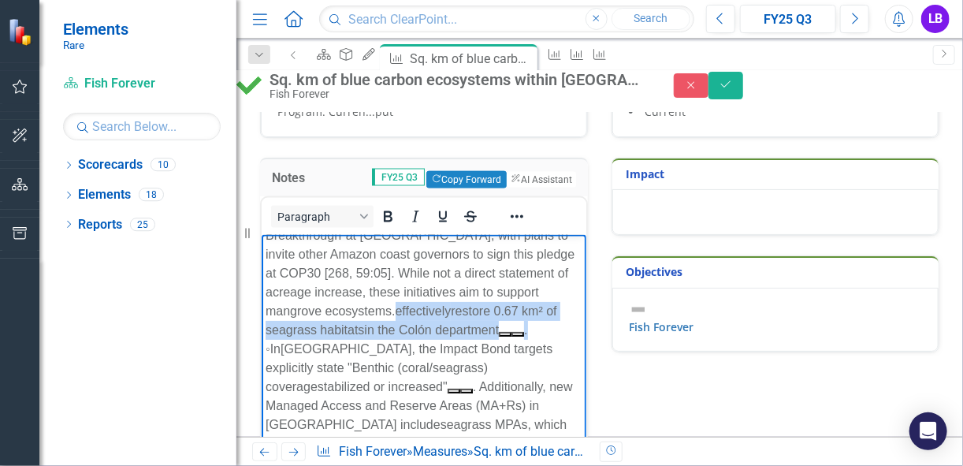
drag, startPoint x: 398, startPoint y: 309, endPoint x: 451, endPoint y: 348, distance: 65.9
click at [451, 339] on div "In Honduras , a BAF objective is to effectively restore 1.17 km² of mangrove ha…" at bounding box center [423, 225] width 317 height 227
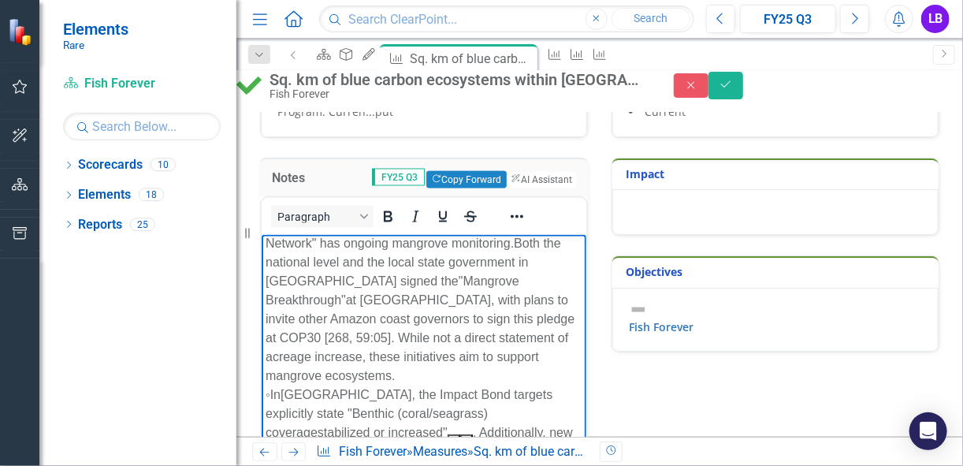
scroll to position [0, 0]
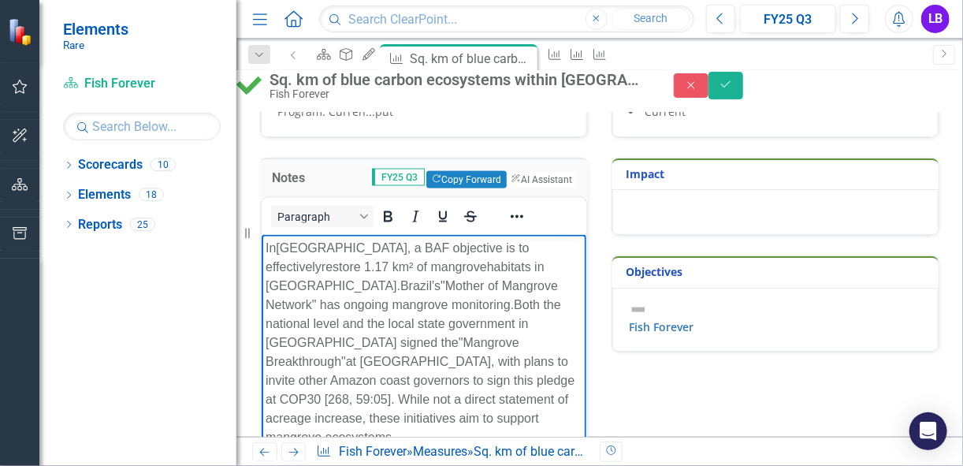
click at [526, 266] on span "habitats in Colón." at bounding box center [404, 275] width 279 height 32
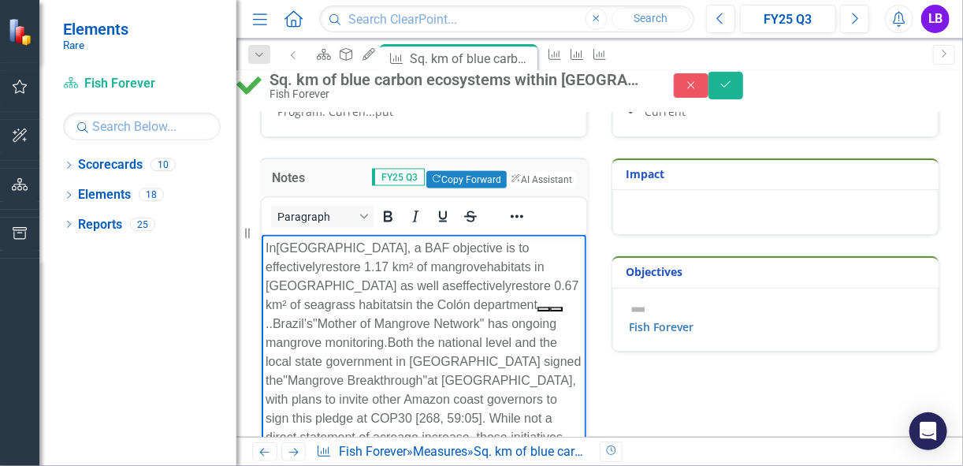
click at [402, 301] on span "in the Colón department" at bounding box center [469, 303] width 135 height 13
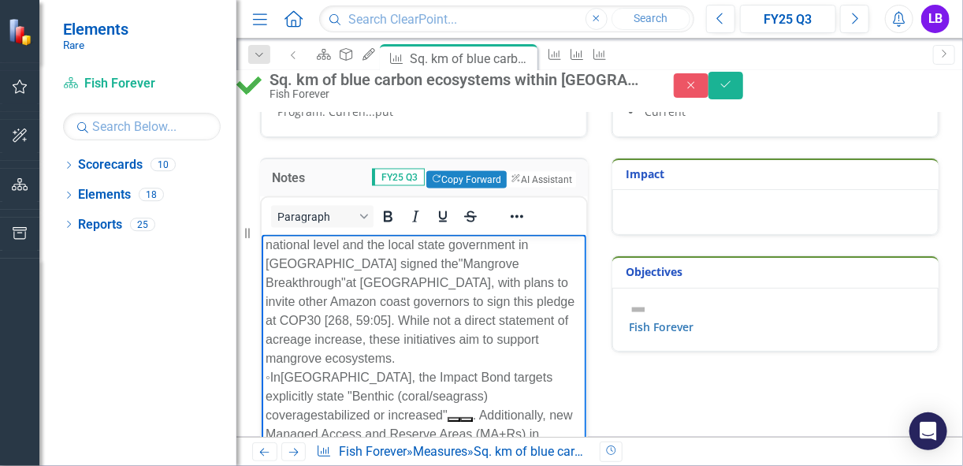
scroll to position [126, 0]
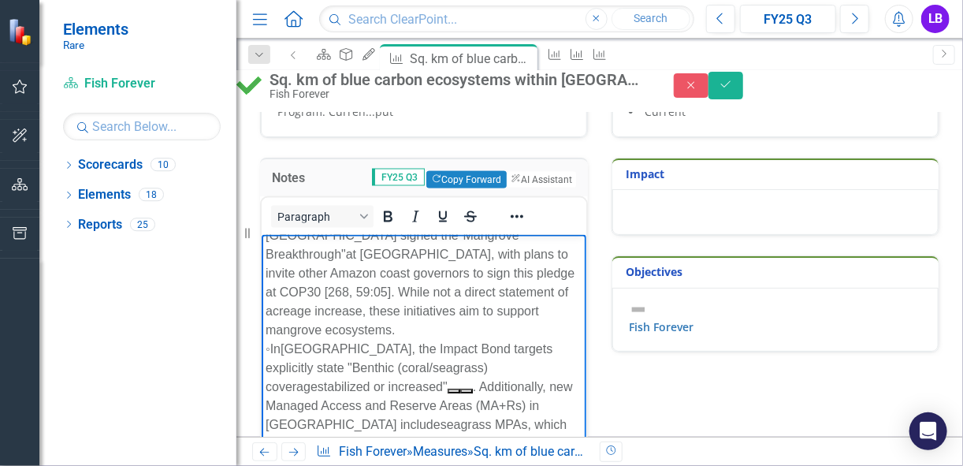
click at [373, 339] on div "In Honduras , a BAF objective is to effectively restore 1.17 km² of mangrove ha…" at bounding box center [423, 225] width 317 height 227
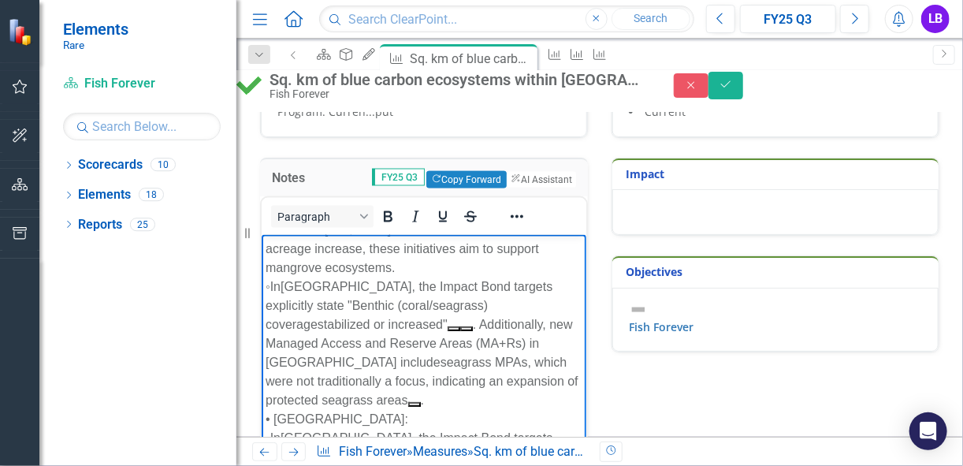
scroll to position [189, 0]
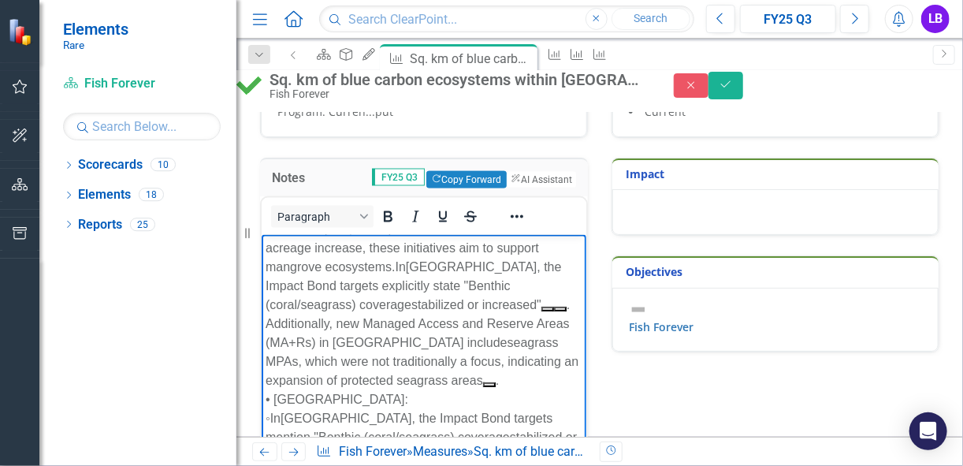
click at [423, 322] on span ". Additionally, new Managed Access and Reserve Areas (MA+Rs) in Leyte Gulf incl…" at bounding box center [417, 322] width 304 height 51
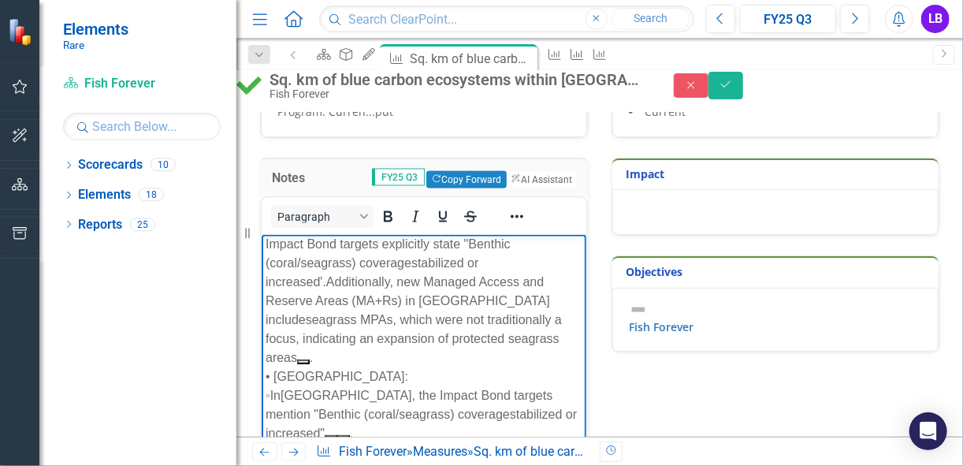
scroll to position [252, 0]
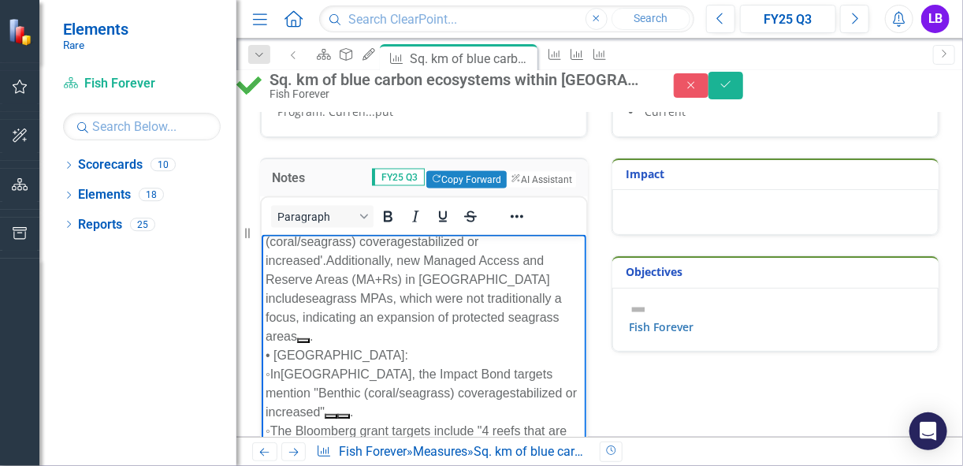
click at [505, 334] on div "In Honduras , a BAF objective is to effectively restore 1.17 km² of mangrove ha…" at bounding box center [423, 165] width 317 height 359
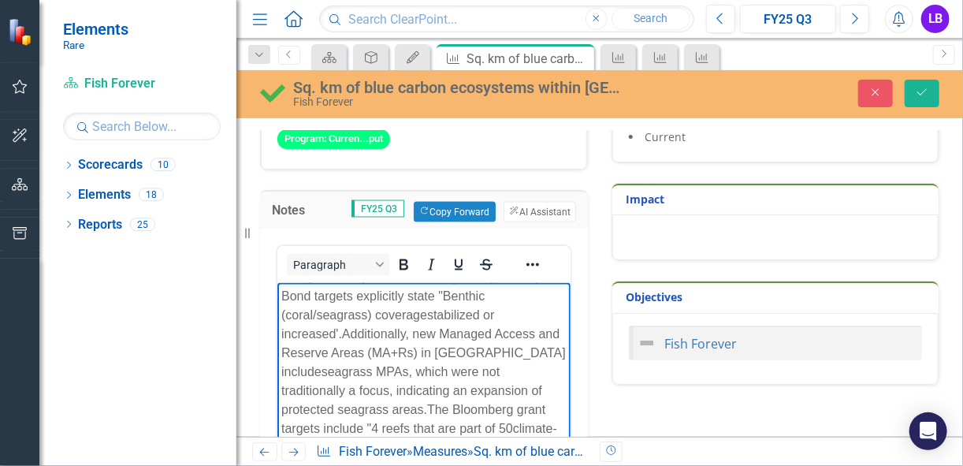
scroll to position [299, 0]
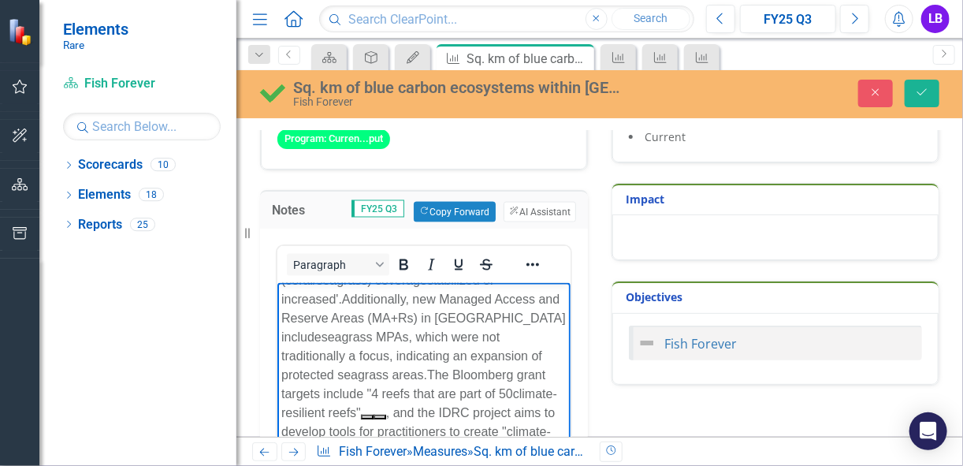
click at [475, 367] on span "The Bloomberg grant targets include "4 reefs that are part of 50" at bounding box center [413, 383] width 264 height 32
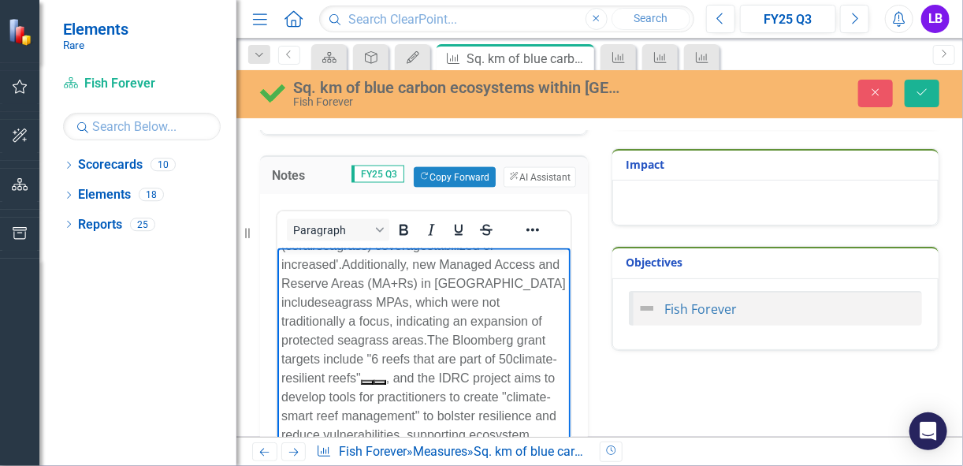
scroll to position [982, 0]
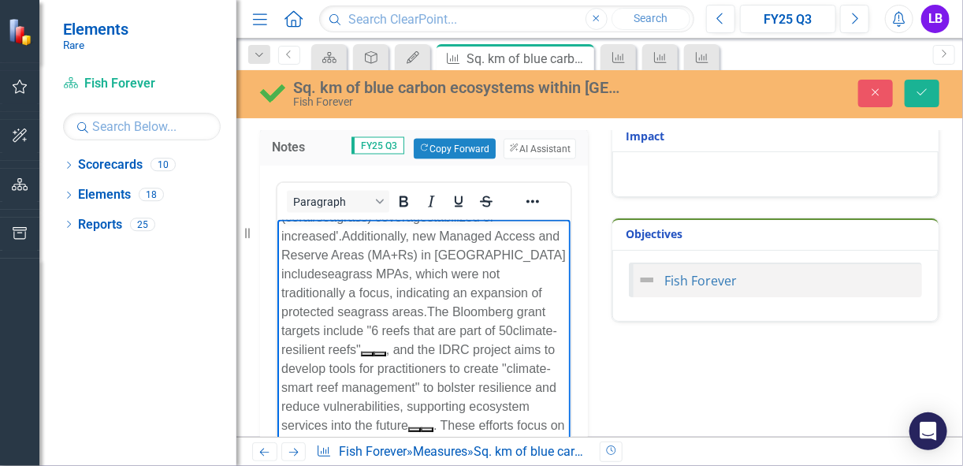
drag, startPoint x: 482, startPoint y: 309, endPoint x: 493, endPoint y: 310, distance: 11.1
click at [489, 310] on div "In [GEOGRAPHIC_DATA] , a BAF objective is to effectively restore 1.17 km² of ma…" at bounding box center [423, 198] width 285 height 548
click at [522, 342] on span ", and the IDRC project aims to develop tools for practitioners to create "" at bounding box center [417, 358] width 273 height 32
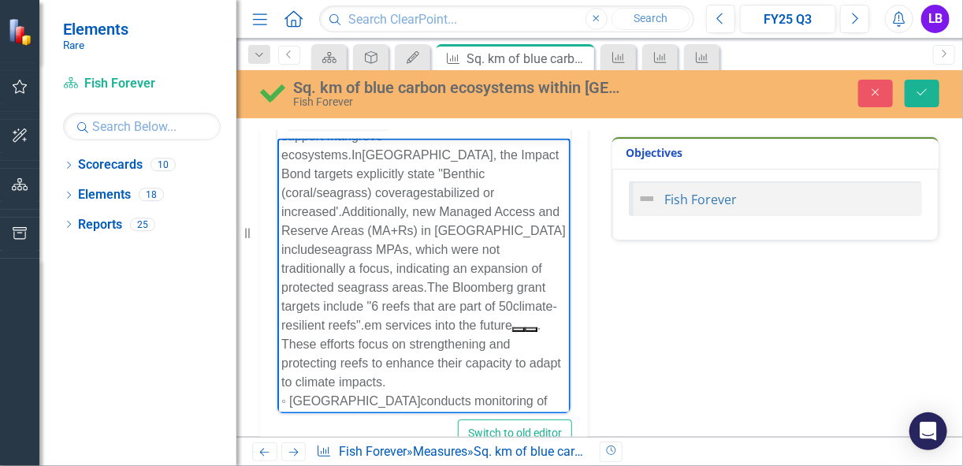
scroll to position [224, 0]
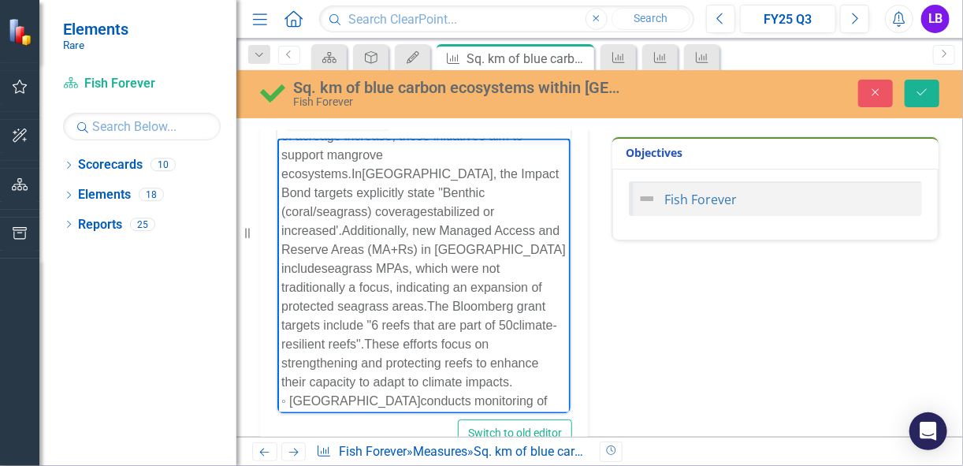
drag, startPoint x: 411, startPoint y: 359, endPoint x: 493, endPoint y: 303, distance: 98.6
click at [493, 303] on div "In [GEOGRAPHIC_DATA] , a BAF objective is to effectively restore 1.17 km² of ma…" at bounding box center [423, 154] width 285 height 473
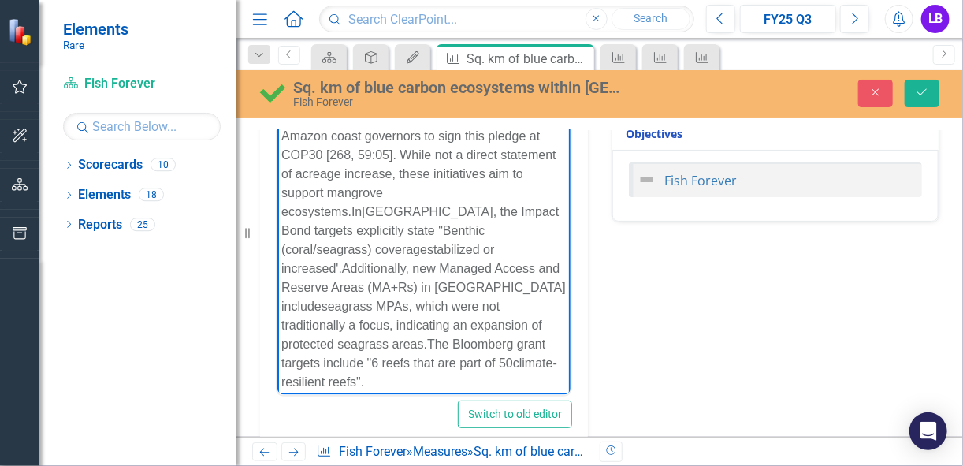
scroll to position [1098, 0]
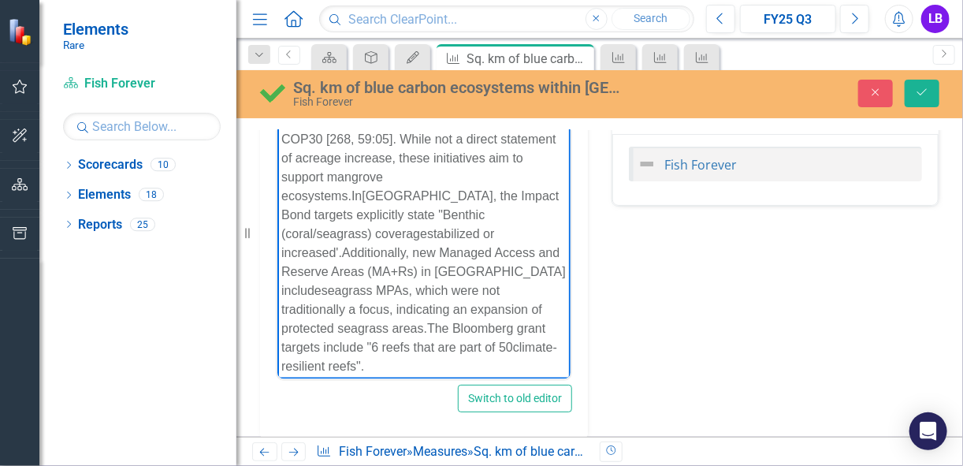
click at [400, 375] on div "◦ [GEOGRAPHIC_DATA] conducts monitoring of coral at [GEOGRAPHIC_DATA]" at bounding box center [423, 394] width 285 height 38
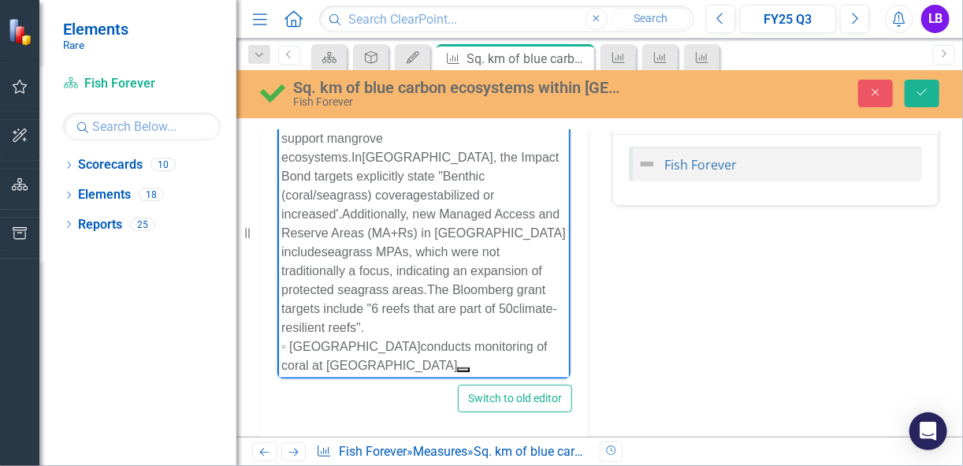
scroll to position [167, 0]
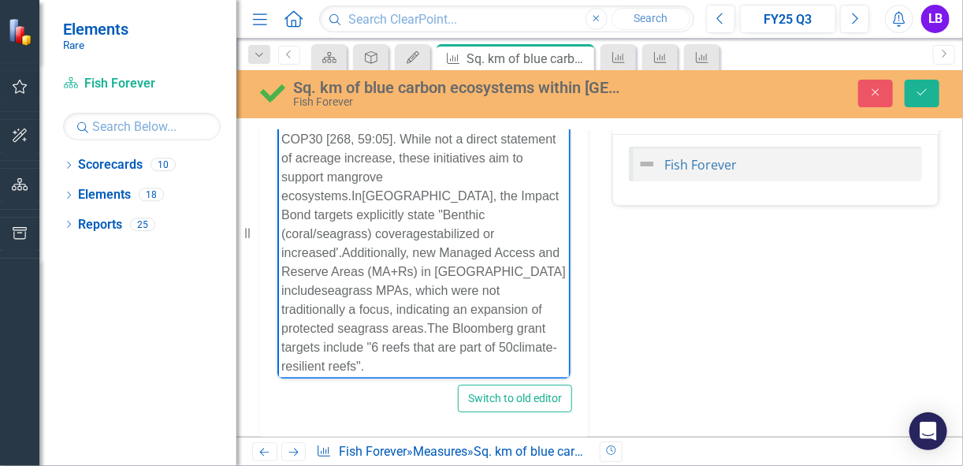
click at [370, 375] on div "◦ [GEOGRAPHIC_DATA] conducts monitoring of coral at [GEOGRAPHIC_DATA]" at bounding box center [423, 394] width 285 height 38
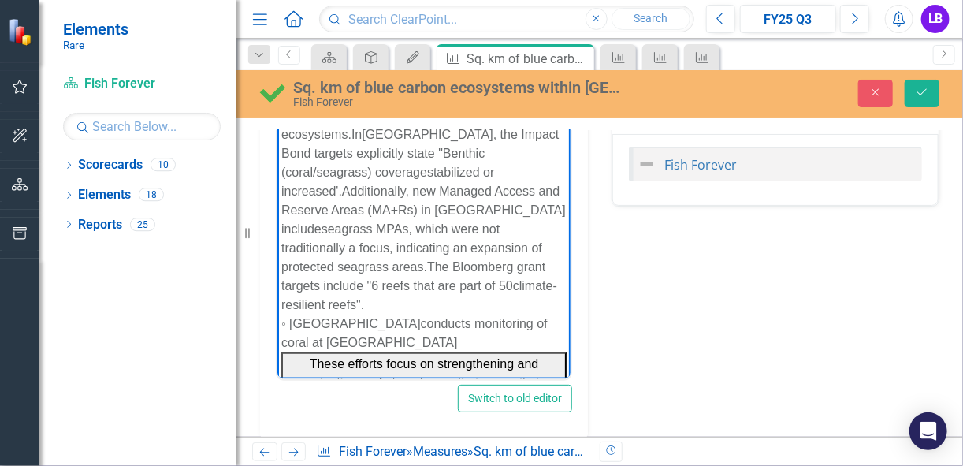
drag, startPoint x: 467, startPoint y: 360, endPoint x: 486, endPoint y: 356, distance: 20.1
click at [467, 360] on span "These efforts focus on strengthening and protecting reefs to enhance their capa…" at bounding box center [423, 381] width 244 height 51
click at [508, 359] on button "These efforts focus on strengthening and protecting reefs to enhance their capa…" at bounding box center [423, 381] width 285 height 61
click at [511, 371] on button "These efforts focus on strengthening and protecting reefs to enhance their capa…" at bounding box center [423, 381] width 285 height 61
click at [505, 359] on button "These efforts focus on strengthening and protecting reefs to enhance their capa…" at bounding box center [423, 381] width 285 height 61
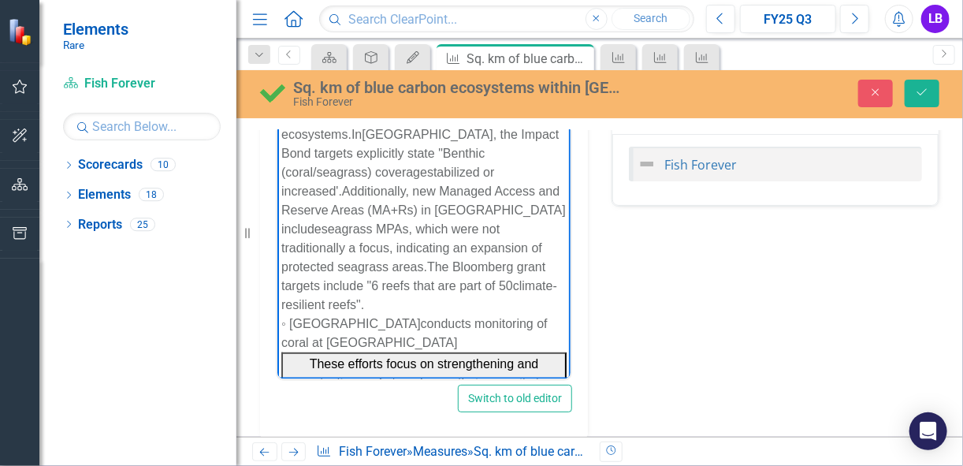
click at [484, 357] on span "These efforts focus on strengthening and protecting reefs to enhance their capa…" at bounding box center [423, 381] width 244 height 51
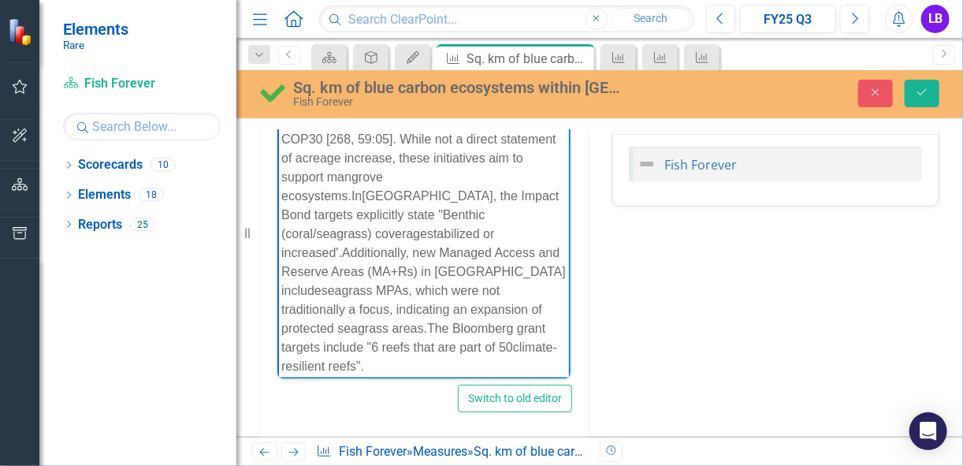
scroll to position [224, 0]
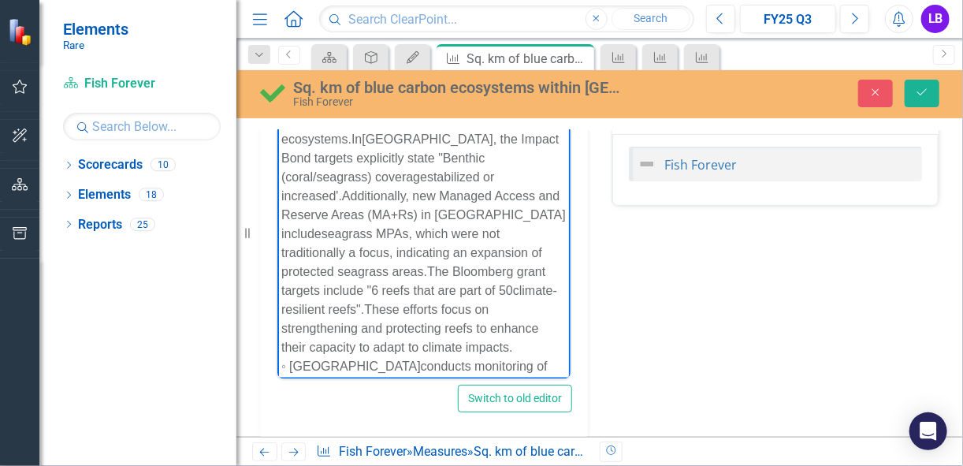
click at [478, 330] on div "In [GEOGRAPHIC_DATA] , a BAF objective is to effectively restore 1.17 km² of ma…" at bounding box center [423, 119] width 285 height 473
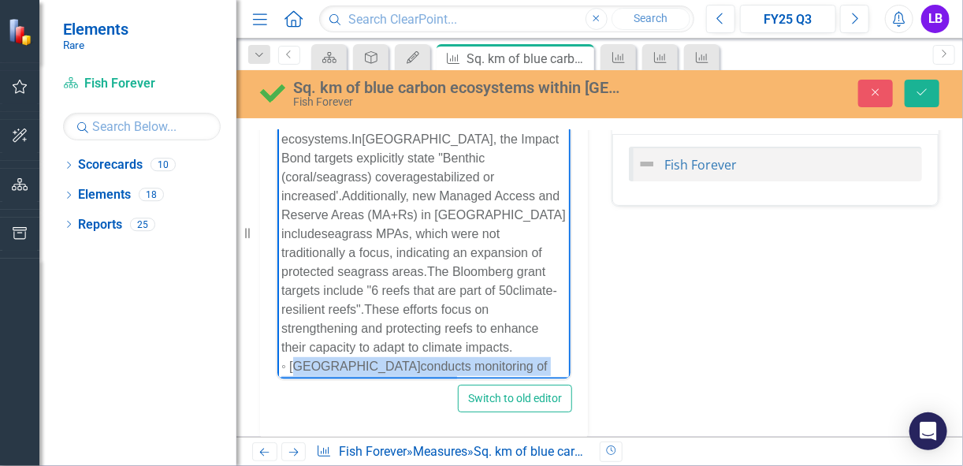
drag, startPoint x: 379, startPoint y: 369, endPoint x: 292, endPoint y: 349, distance: 89.7
click at [292, 356] on div "◦ [GEOGRAPHIC_DATA] conducts monitoring of coral at [GEOGRAPHIC_DATA]" at bounding box center [423, 375] width 285 height 38
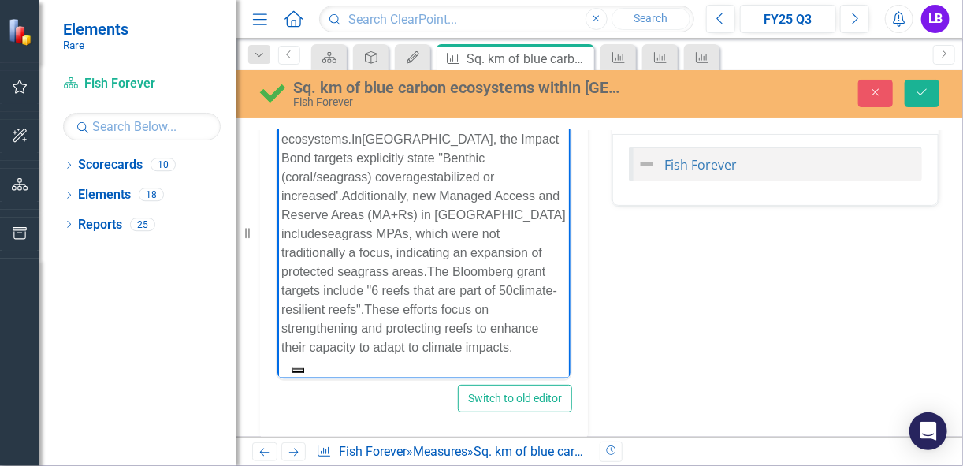
scroll to position [205, 0]
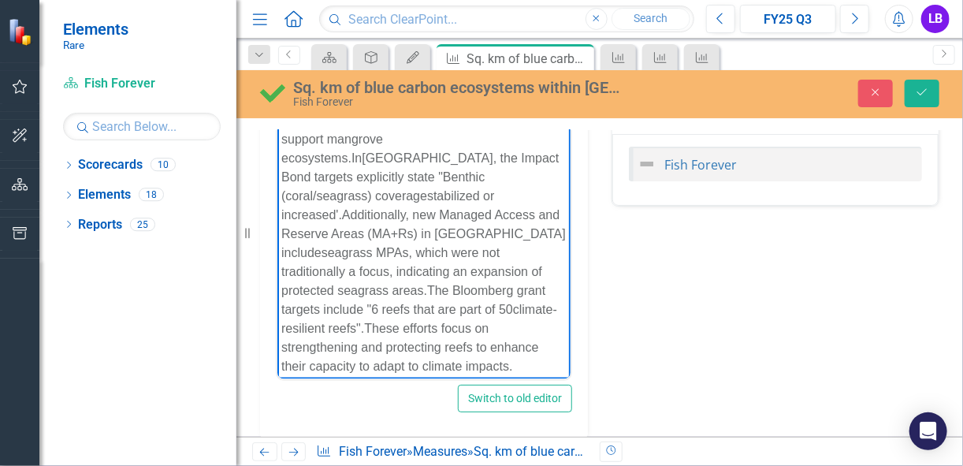
click at [496, 321] on span "These efforts focus on strengthening and protecting reefs to enhance their capa…" at bounding box center [409, 346] width 257 height 51
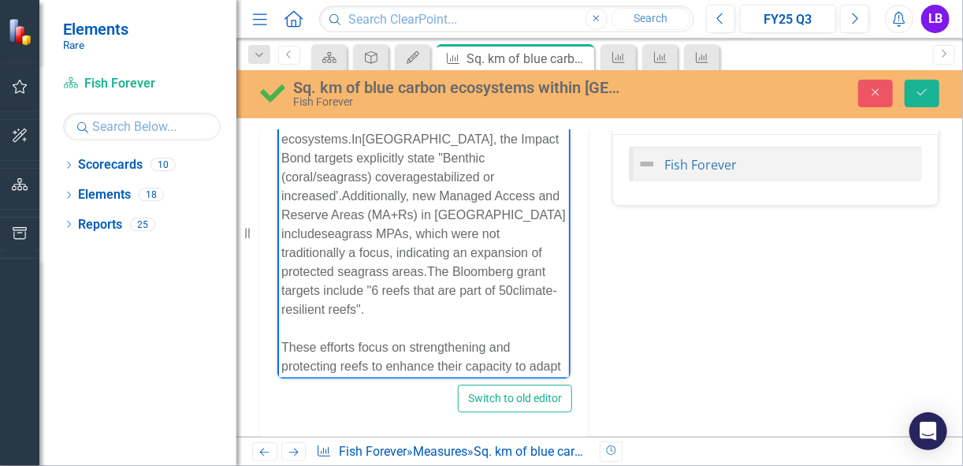
click at [356, 340] on span "These efforts focus on strengthening and protecting reefs to enhance their capa…" at bounding box center [421, 365] width 280 height 51
click at [504, 394] on div "Rich Text Area. Press ALT-0 for help." at bounding box center [423, 403] width 285 height 19
click at [495, 351] on div "These efforts focus on strengthening and protecting blue carbon ecosystems, and…" at bounding box center [423, 365] width 285 height 57
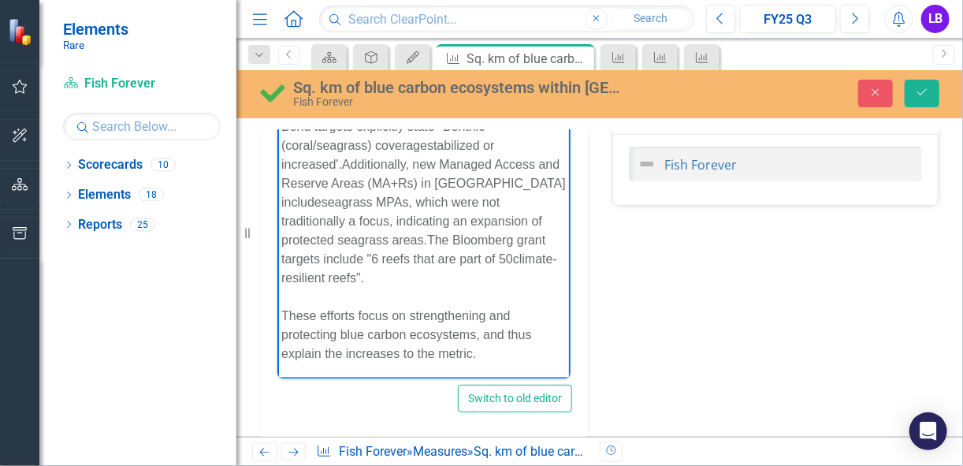
scroll to position [274, 0]
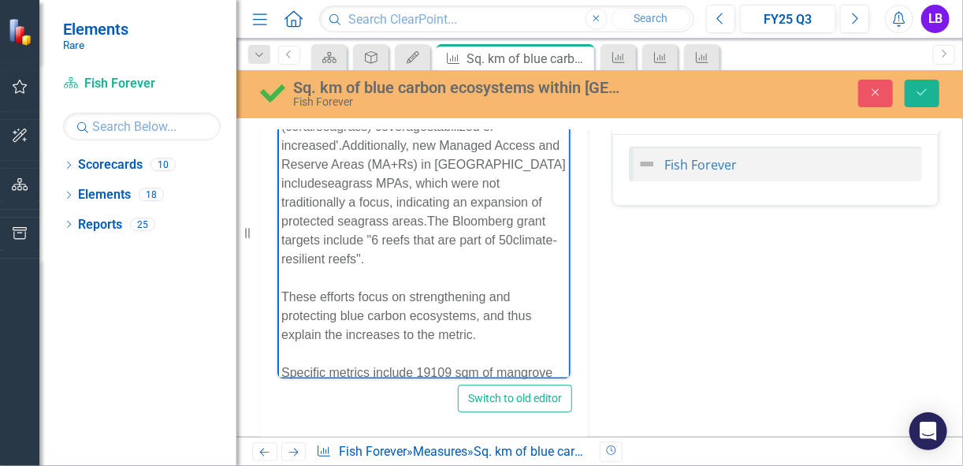
click at [464, 370] on div "Specific metrics include 19109 sqm of mangrove area strengthened in [GEOGRAPHIC…" at bounding box center [423, 391] width 285 height 57
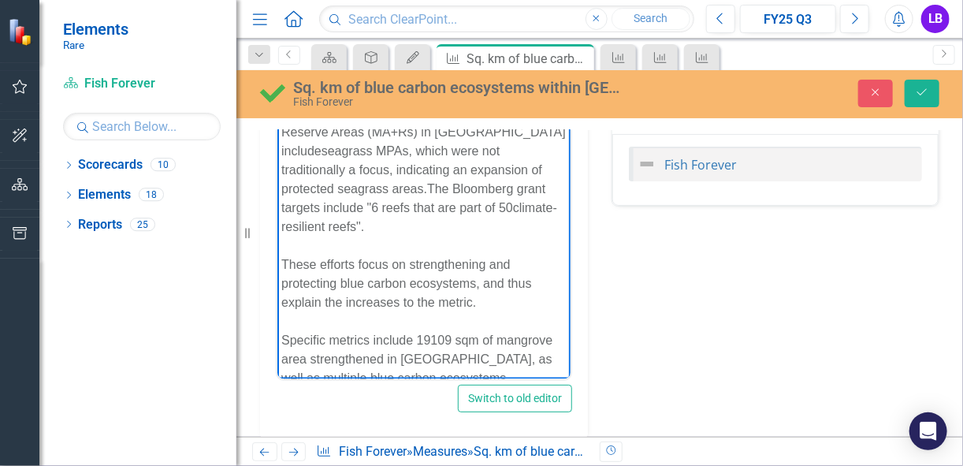
scroll to position [318, 0]
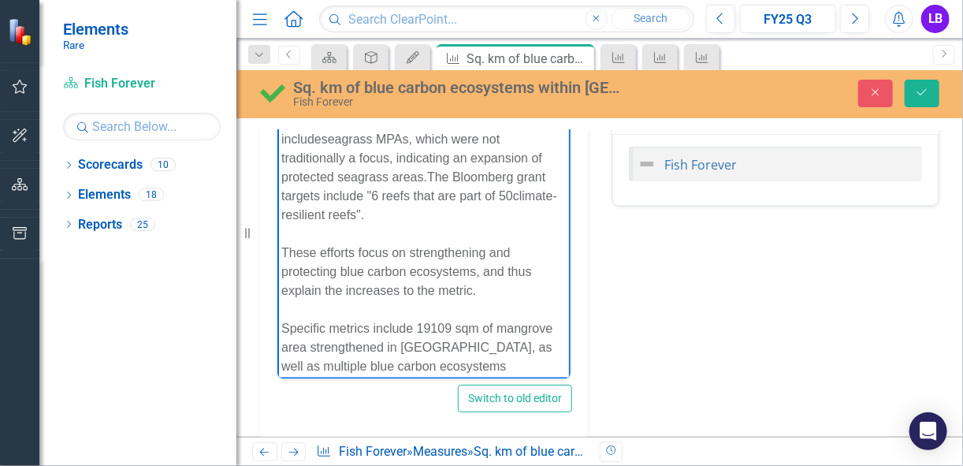
click at [544, 343] on div "Specific metrics include 19109 sqm of mangrove area strengthened in Amapa Brazi…" at bounding box center [423, 365] width 285 height 95
click at [394, 413] on div "Rich Text Area. Press ALT-0 for help." at bounding box center [423, 422] width 285 height 19
click at [387, 373] on div "Specific metrics include 19109 sqm of mangrove area strengthened in Amapa Brazi…" at bounding box center [423, 365] width 285 height 95
click at [544, 347] on div "Specific metrics include 19109 sqm of mangrove area strengthened in Amapa, Braz…" at bounding box center [423, 365] width 285 height 95
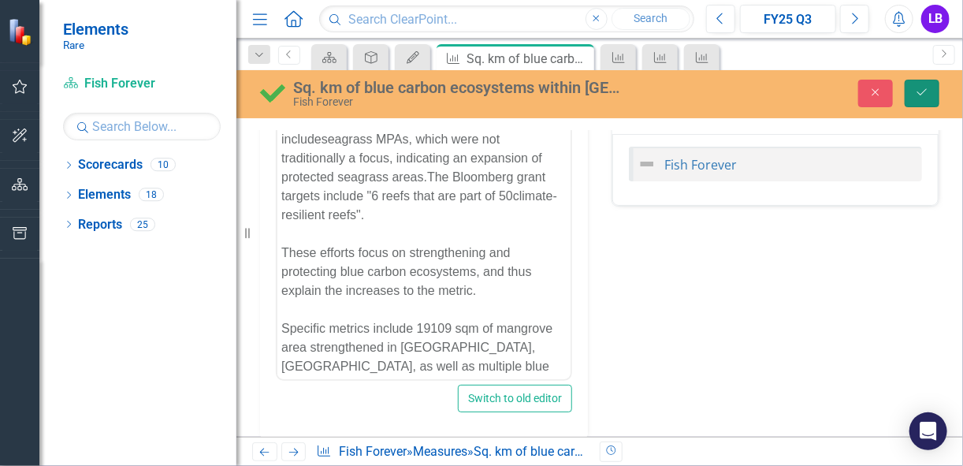
click at [926, 86] on button "Save" at bounding box center [922, 94] width 35 height 28
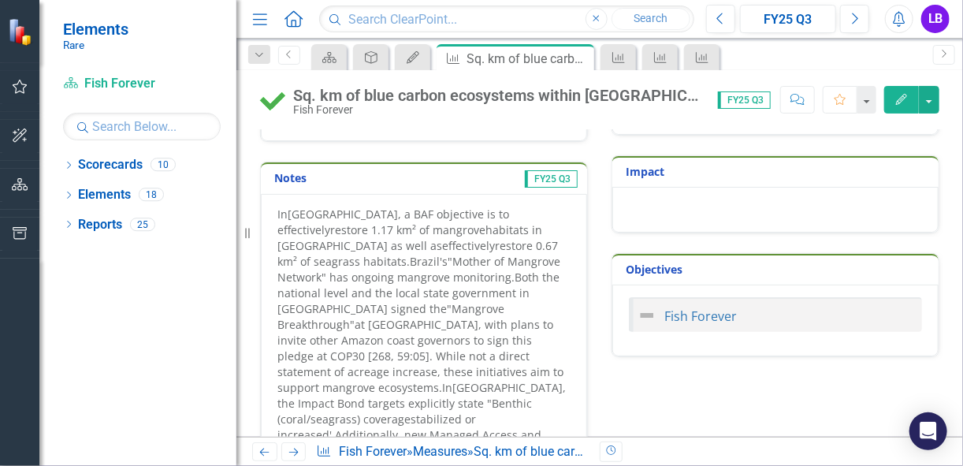
scroll to position [1009, 0]
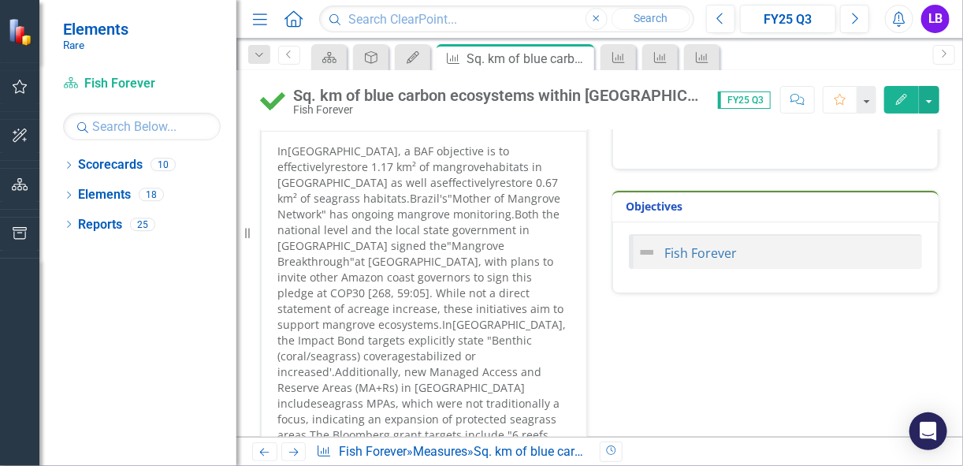
click at [456, 277] on span "at [GEOGRAPHIC_DATA], with plans to invite other Amazon coast governors to sign…" at bounding box center [420, 293] width 286 height 78
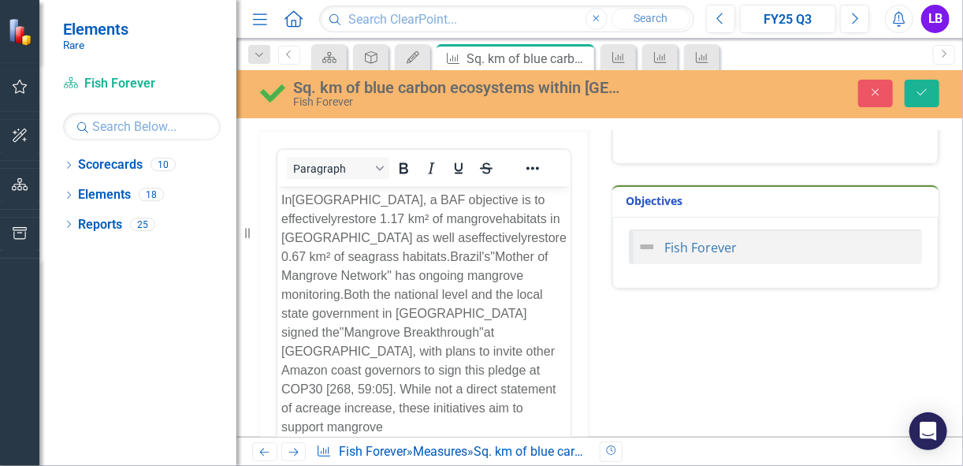
scroll to position [0, 0]
click at [379, 370] on span "at [GEOGRAPHIC_DATA], with plans to invite other Amazon coast governors to sign…" at bounding box center [418, 388] width 275 height 127
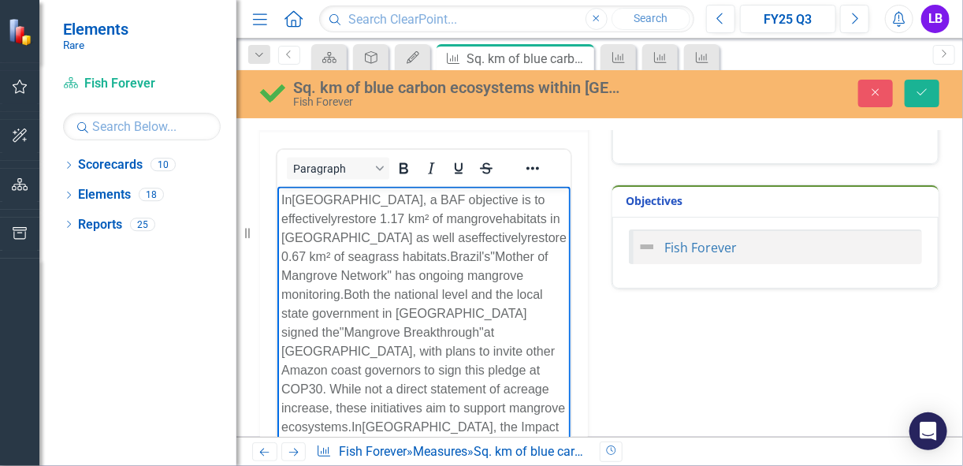
click at [318, 391] on span "at UNOC, with plans to invite other Amazon coast governors to sign this pledge …" at bounding box center [423, 379] width 284 height 108
click at [912, 95] on button "Save" at bounding box center [922, 94] width 35 height 28
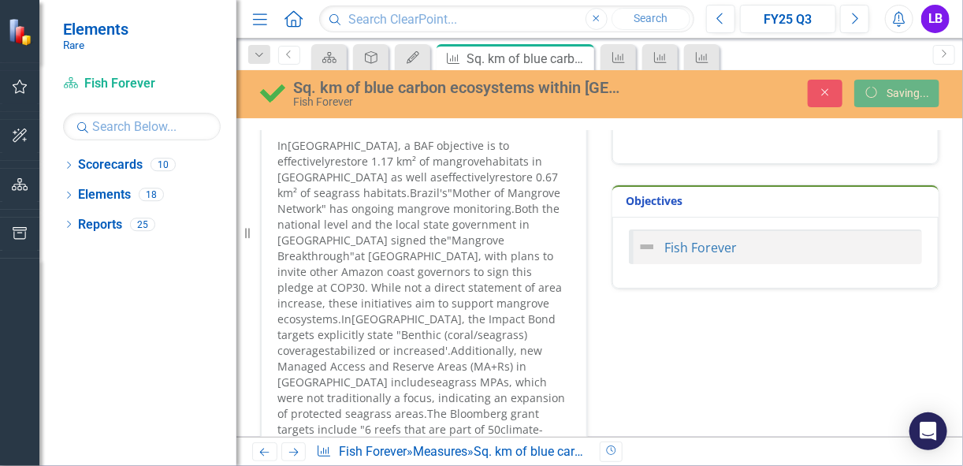
scroll to position [1009, 0]
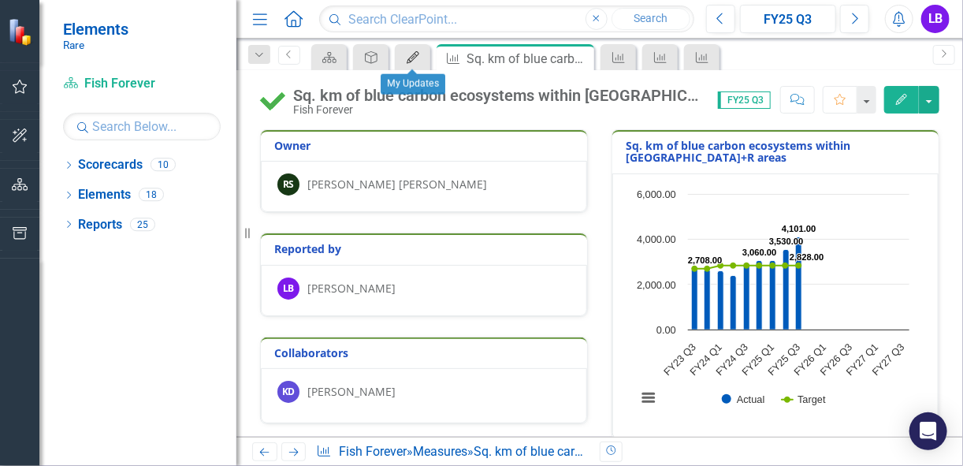
click at [411, 57] on icon "My Updates" at bounding box center [413, 57] width 16 height 13
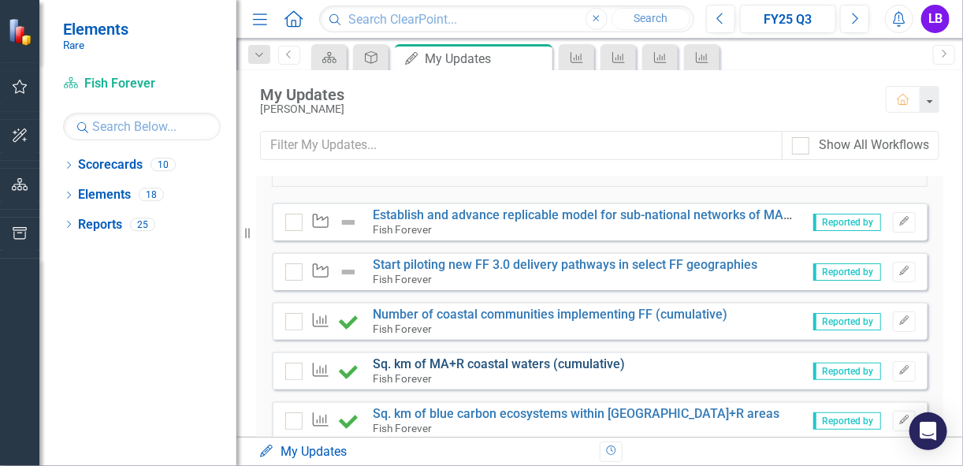
scroll to position [189, 0]
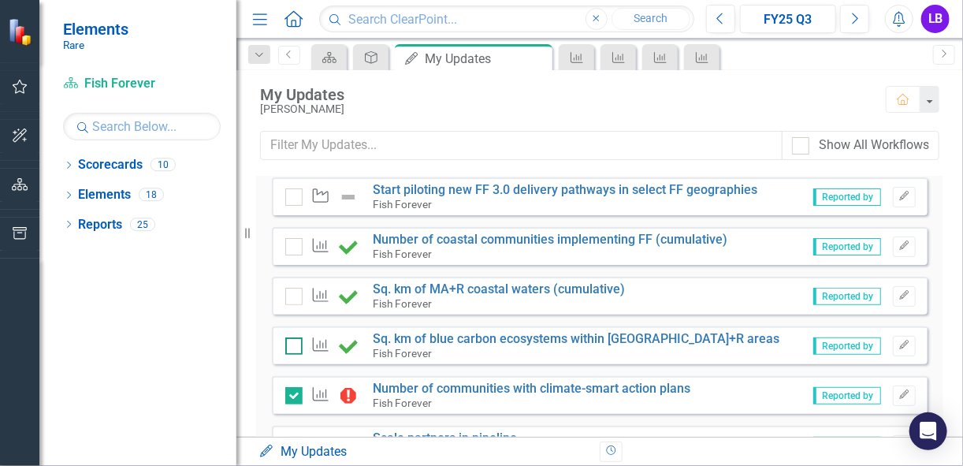
click at [288, 341] on input "checkbox" at bounding box center [290, 342] width 10 height 10
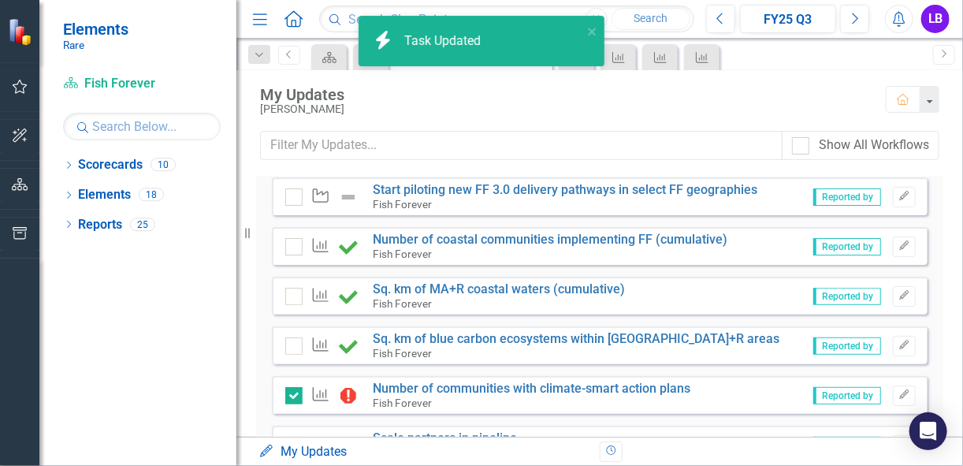
checkbox input "true"
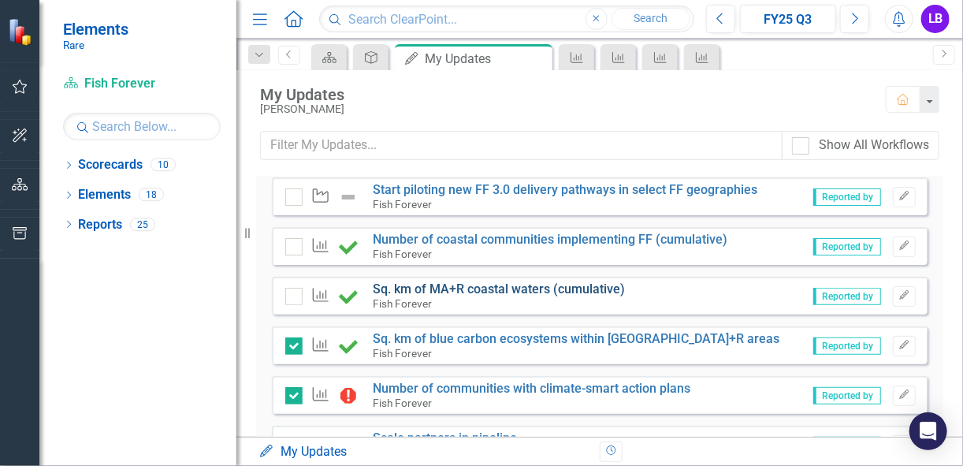
click at [492, 288] on link "Sq. km of MA+R coastal waters (cumulative)" at bounding box center [500, 288] width 252 height 15
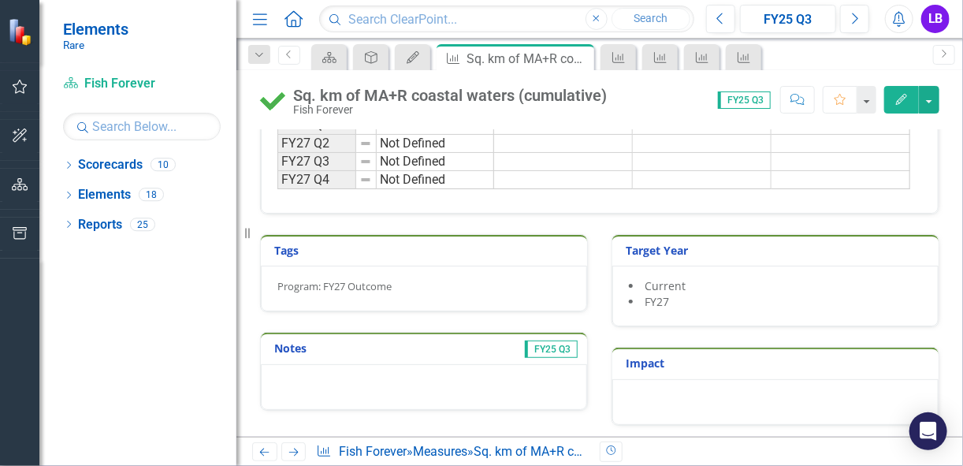
scroll to position [878, 0]
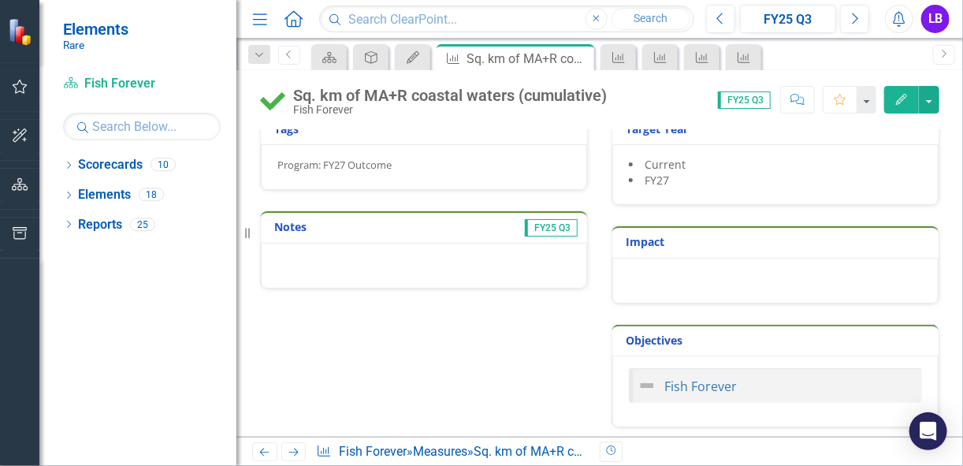
click at [362, 274] on div at bounding box center [424, 266] width 326 height 46
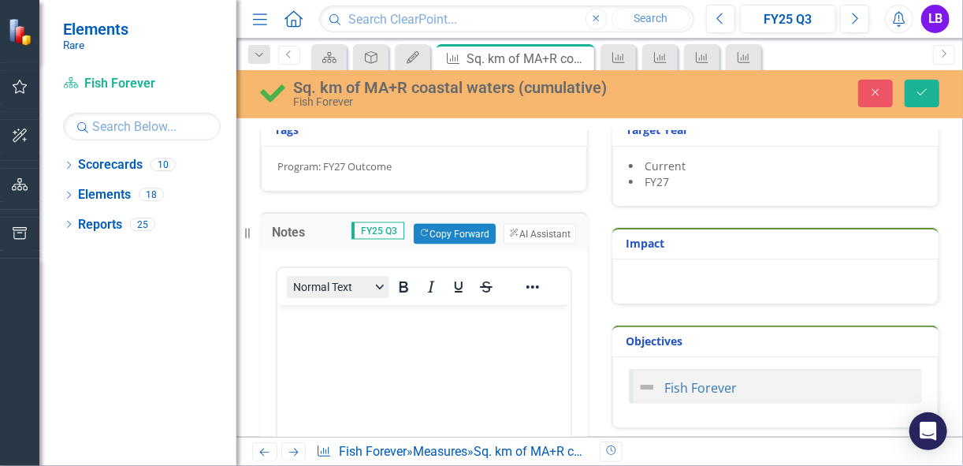
scroll to position [0, 0]
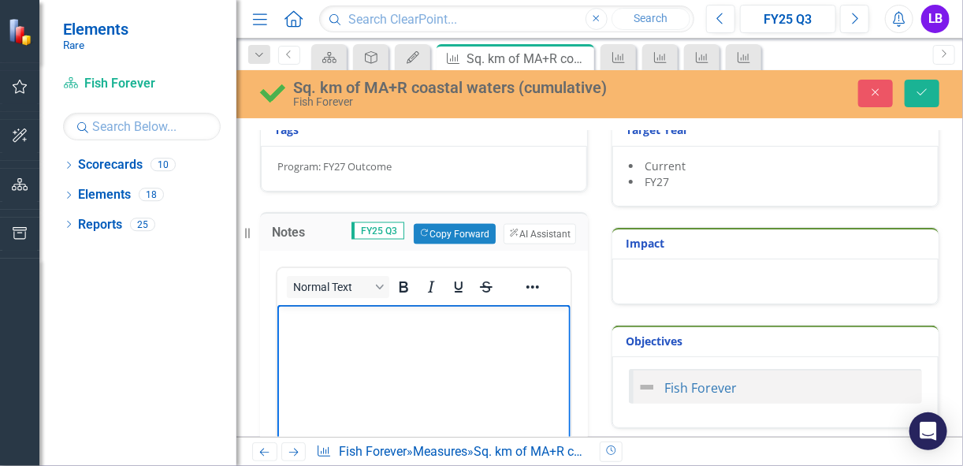
click at [348, 337] on body "Rich Text Area. Press ALT-0 for help." at bounding box center [423, 422] width 293 height 236
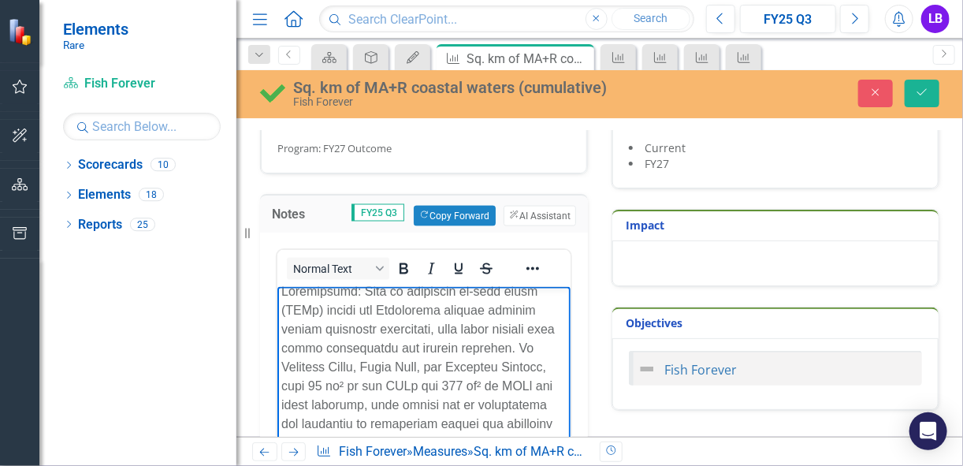
scroll to position [126, 0]
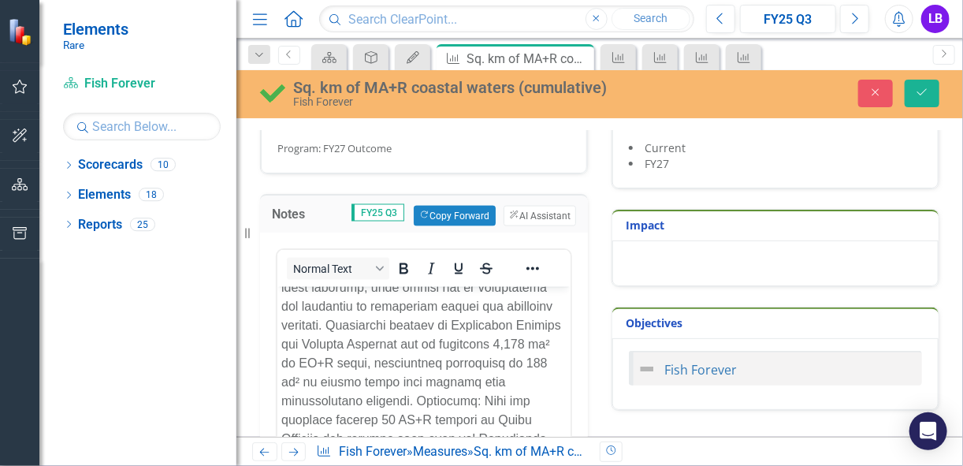
click at [262, 348] on div "Normal Text Switch to old editor" at bounding box center [424, 427] width 328 height 390
click at [929, 95] on icon "Save" at bounding box center [922, 92] width 14 height 11
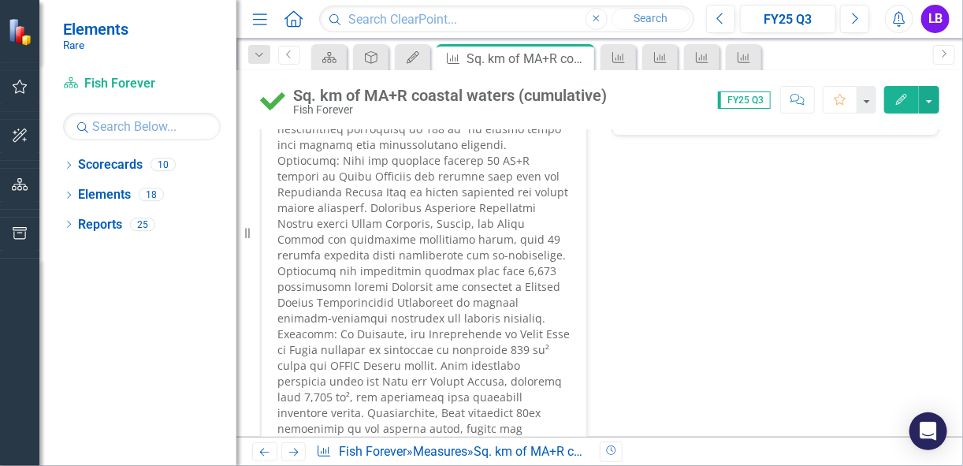
scroll to position [1203, 0]
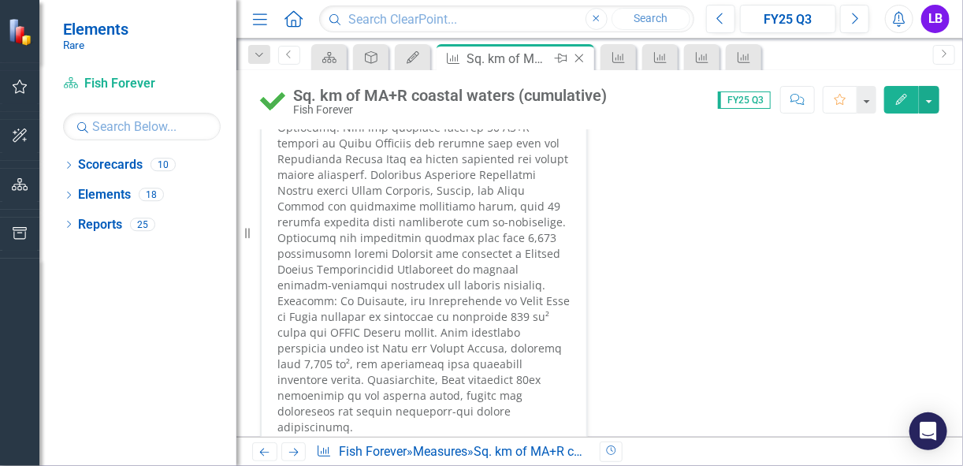
click at [577, 61] on icon "Close" at bounding box center [579, 58] width 16 height 13
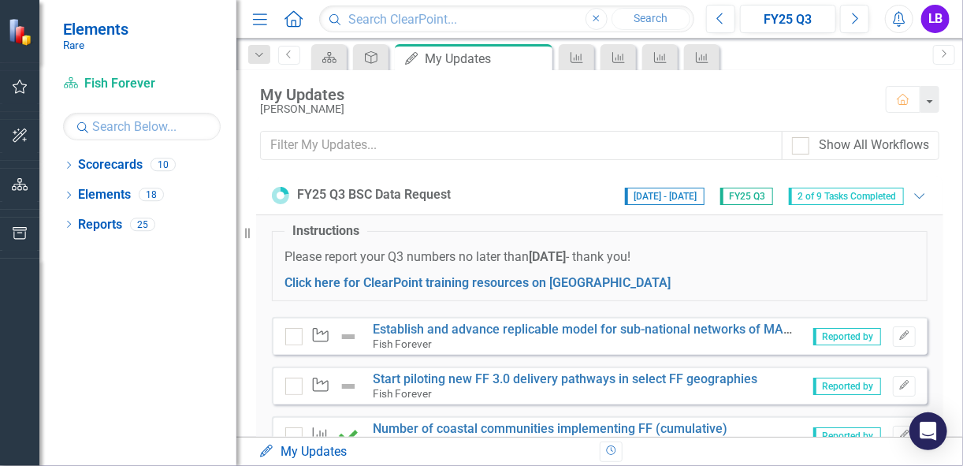
scroll to position [126, 0]
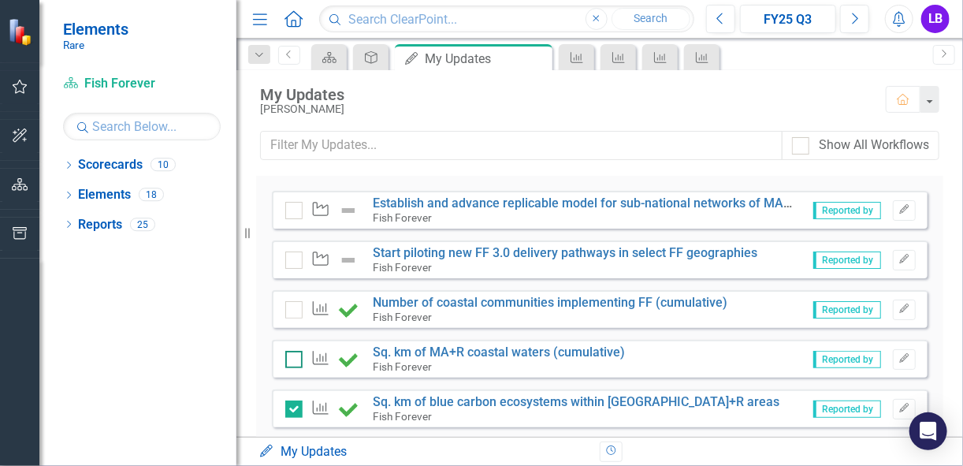
click at [296, 356] on div at bounding box center [293, 359] width 17 height 17
click at [296, 356] on input "checkbox" at bounding box center [290, 356] width 10 height 10
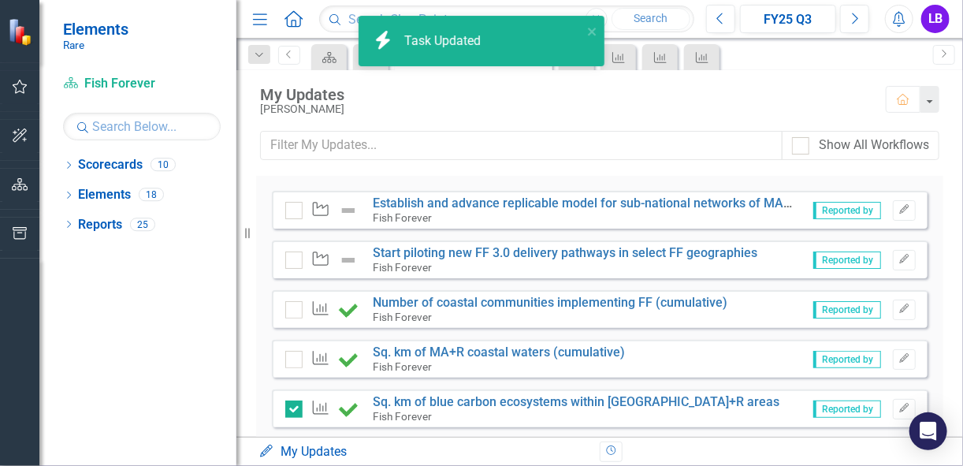
checkbox input "true"
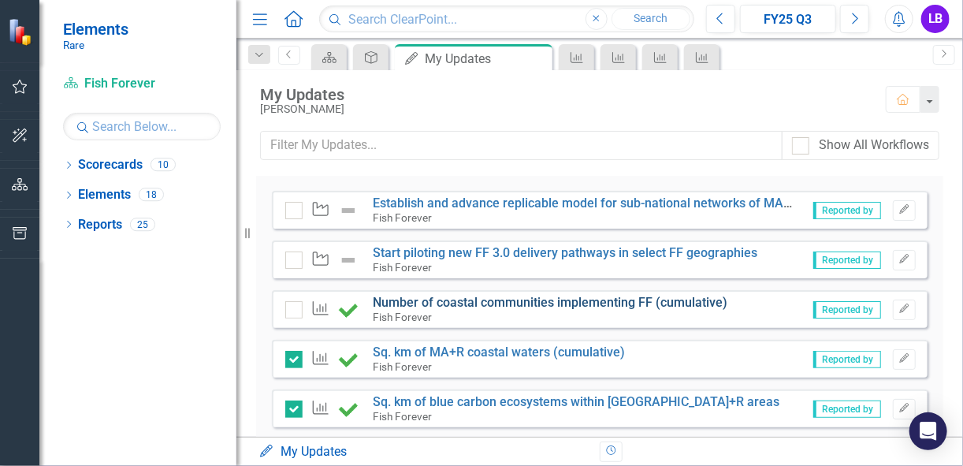
click at [449, 303] on link "Number of coastal communities implementing FF (cumulative)" at bounding box center [551, 302] width 355 height 15
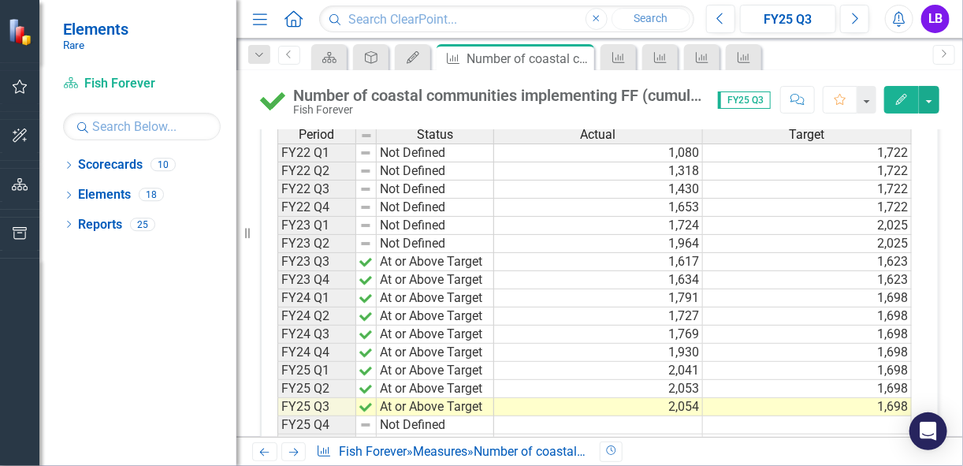
scroll to position [441, 0]
